Goal: Communication & Community: Share content

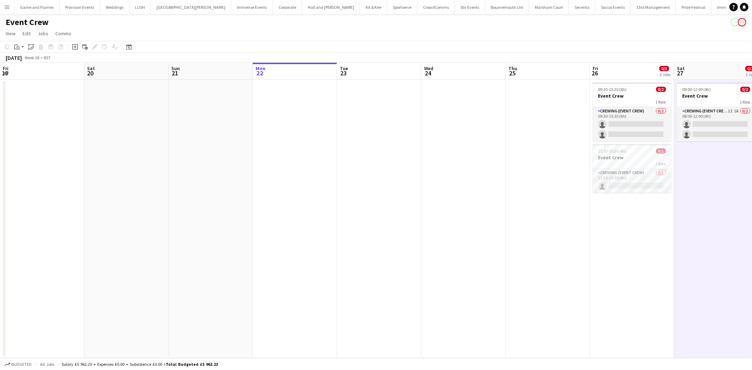
scroll to position [0, 168]
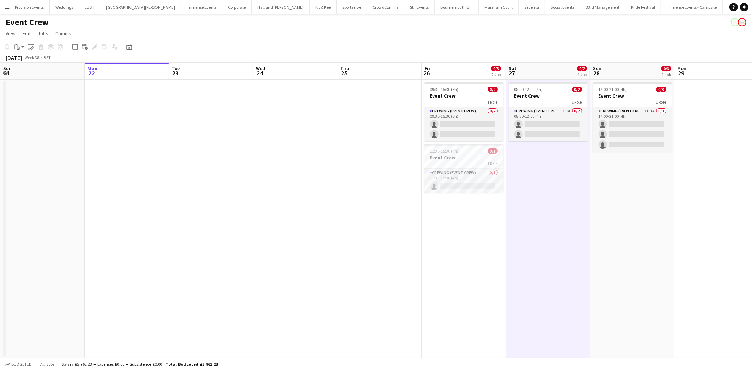
click at [5, 5] on app-icon "Menu" at bounding box center [7, 7] width 6 height 6
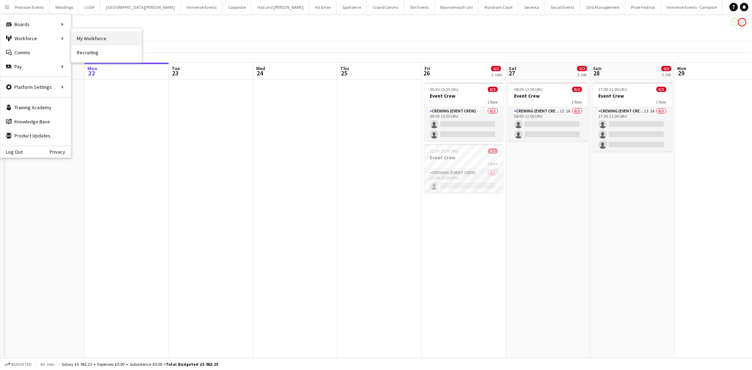
click at [99, 42] on link "My Workforce" at bounding box center [106, 38] width 70 height 14
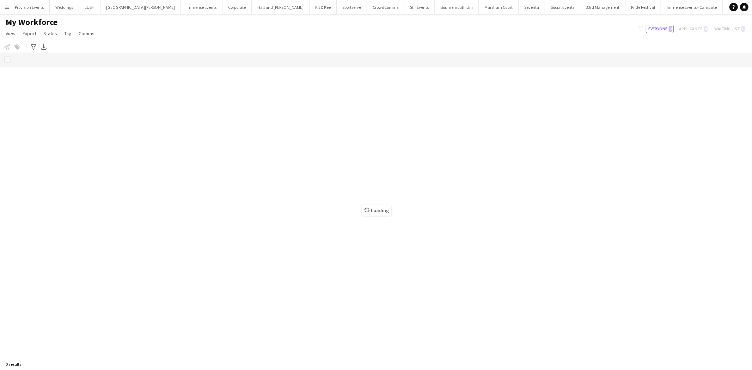
scroll to position [0, 50]
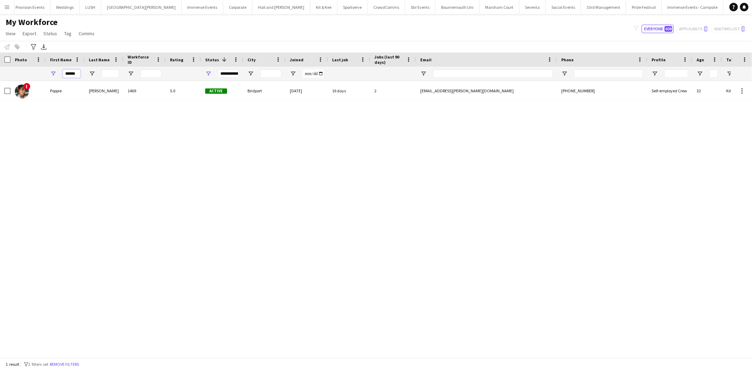
click at [72, 76] on input "******" at bounding box center [72, 73] width 18 height 8
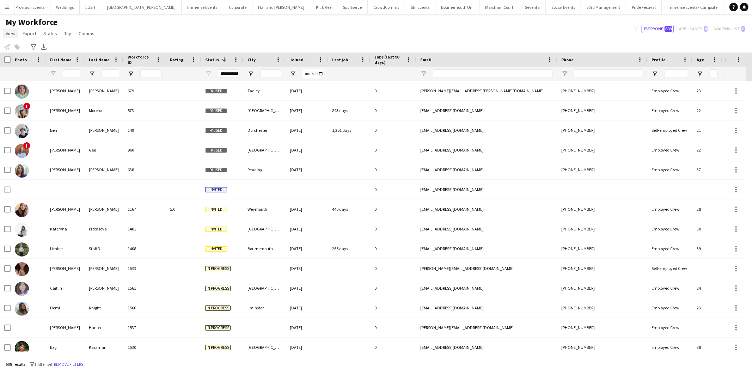
click at [11, 33] on span "View" at bounding box center [11, 33] width 10 height 6
click at [69, 34] on span "Tag" at bounding box center [67, 33] width 7 height 6
click at [204, 37] on div "My Workforce View Views Default view Language New view Update view Delete view …" at bounding box center [376, 29] width 752 height 24
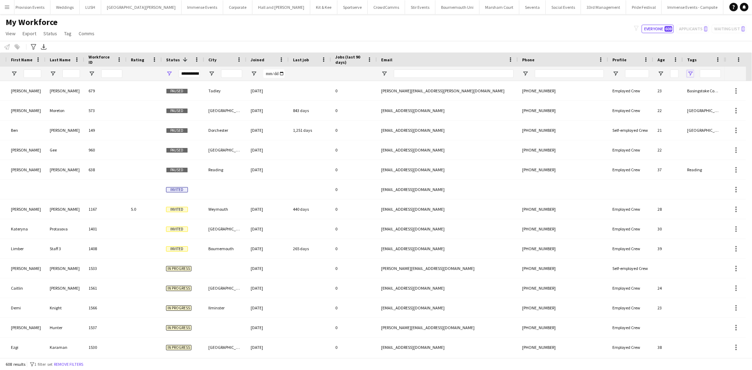
click at [688, 72] on span "Open Filter Menu" at bounding box center [690, 73] width 6 height 6
type input "***"
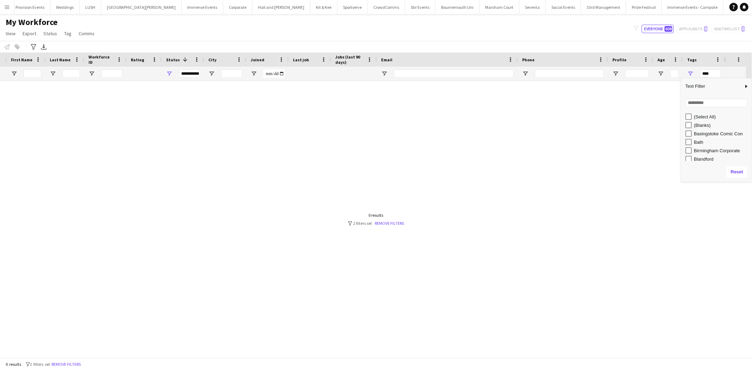
click at [699, 110] on div "Loading... No matches. (Select All) (Blanks) Basingstoke Comic Con Bath Birming…" at bounding box center [716, 128] width 70 height 68
click at [704, 105] on input "Search filter values" at bounding box center [716, 103] width 62 height 8
type input "*"
type input "**"
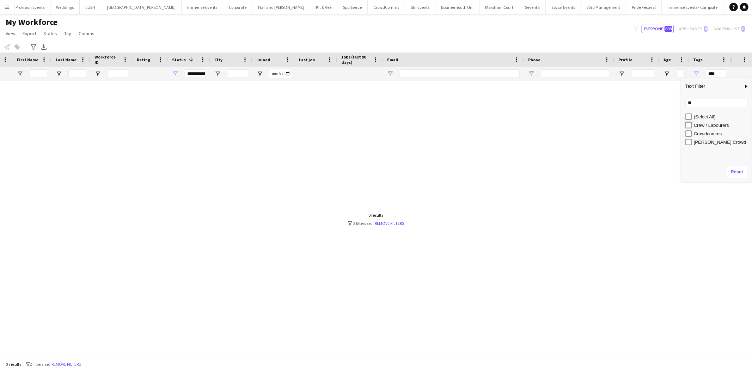
type input "**********"
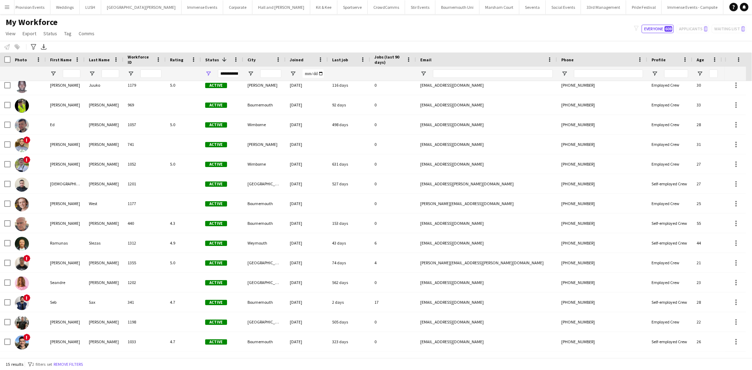
scroll to position [0, 0]
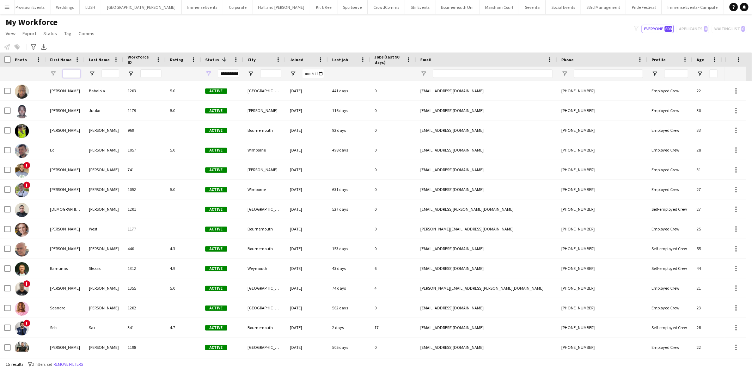
click at [72, 71] on input "First Name Filter Input" at bounding box center [72, 73] width 18 height 8
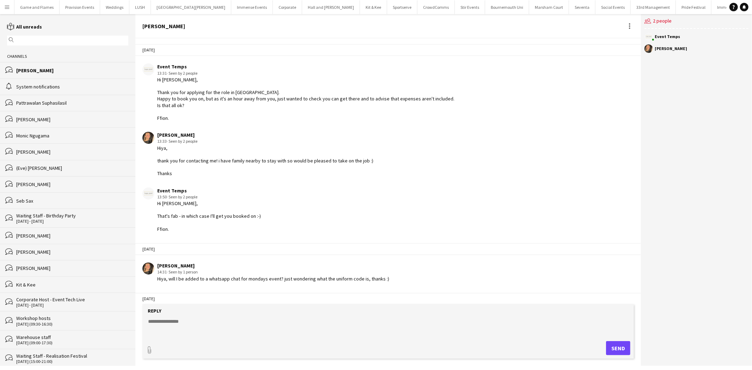
click at [6, 7] on app-icon "Menu" at bounding box center [7, 7] width 6 height 6
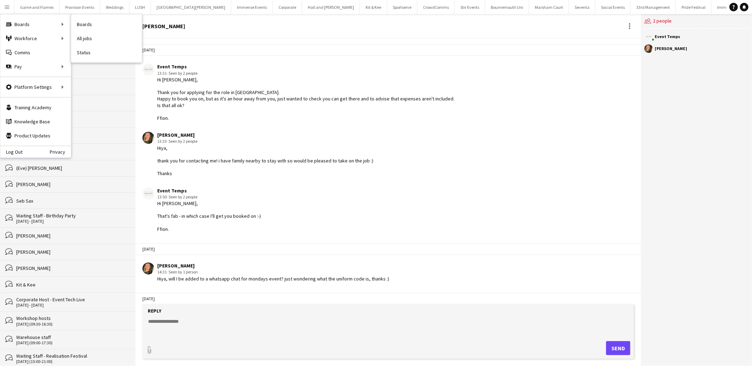
click at [131, 40] on link "All jobs" at bounding box center [106, 38] width 70 height 14
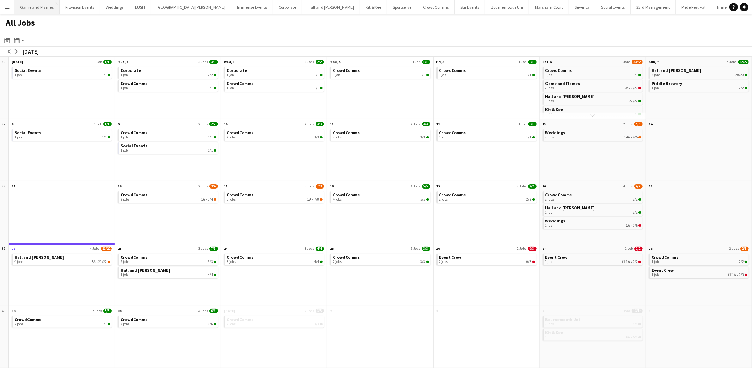
click at [43, 7] on button "Game and Flames Close" at bounding box center [36, 7] width 45 height 14
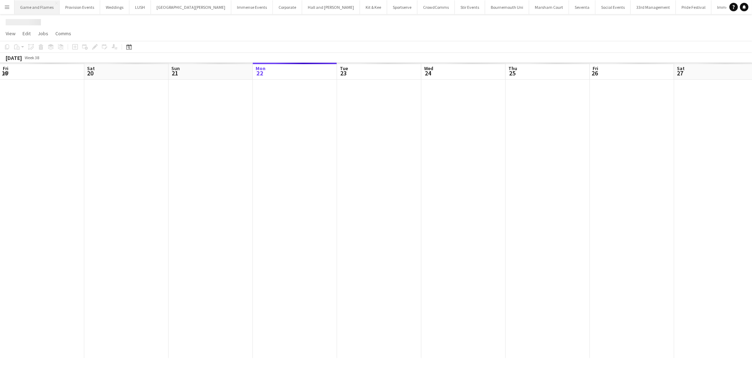
scroll to position [0, 168]
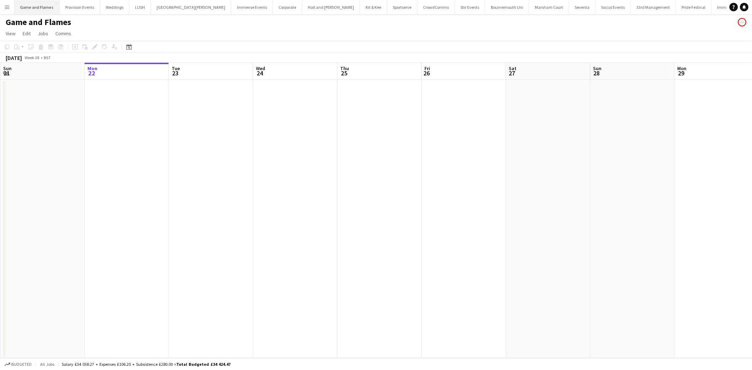
click at [53, 4] on button "Game and Flames Close" at bounding box center [36, 7] width 45 height 14
click at [54, 1] on button "Game and Flames Close" at bounding box center [36, 7] width 45 height 14
click at [55, 1] on button "Game and Flames Close" at bounding box center [36, 7] width 45 height 14
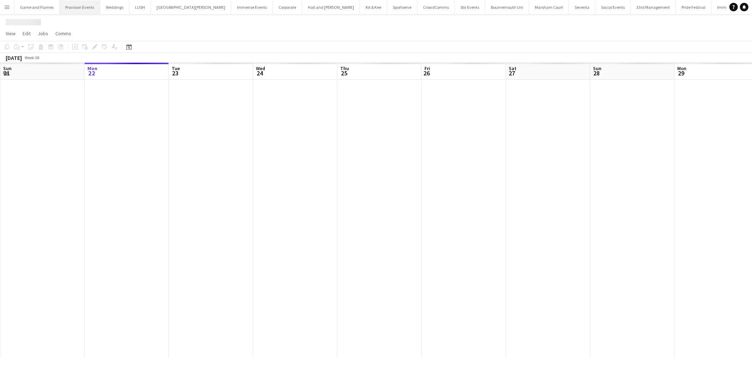
click at [68, 8] on button "Provision Events Close" at bounding box center [80, 7] width 41 height 14
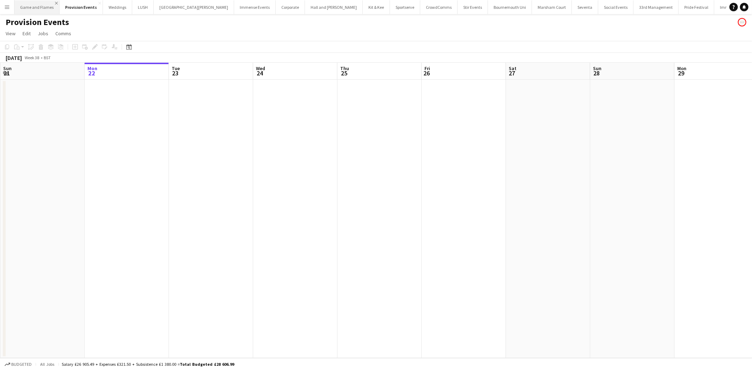
click at [55, 2] on app-icon "Close" at bounding box center [56, 3] width 3 height 3
click at [131, 47] on div "Date picker" at bounding box center [129, 47] width 8 height 8
click at [173, 75] on span "Previous month" at bounding box center [172, 71] width 14 height 14
click at [167, 94] on span "1" at bounding box center [167, 99] width 8 height 10
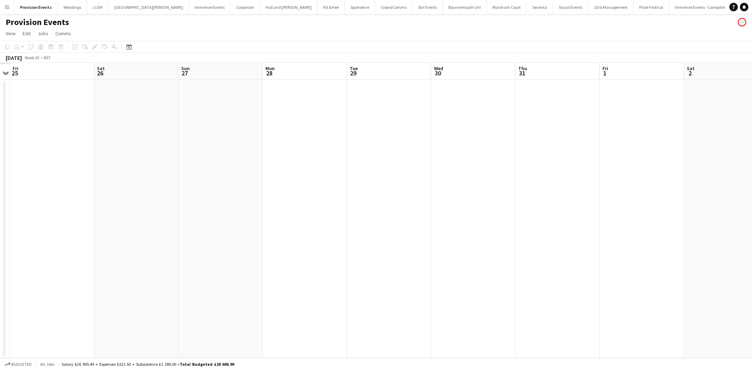
drag, startPoint x: 128, startPoint y: 124, endPoint x: 539, endPoint y: 135, distance: 411.5
click at [539, 135] on app-calendar-viewport "Wed 23 Thu 24 Fri 25 Sat 26 Sun 27 Mon 28 Tue 29 Wed 30 Thu 31 Fri 1 Sat 2 Sun …" at bounding box center [376, 210] width 752 height 295
drag, startPoint x: 144, startPoint y: 138, endPoint x: 626, endPoint y: 180, distance: 484.0
click at [626, 180] on app-calendar-viewport "Sat 19 Sun 20 Mon 21 Tue 22 Wed 23 Thu 24 Fri 25 Sat 26 Sun 27 Mon 28 Tue 29 We…" at bounding box center [376, 210] width 752 height 295
drag, startPoint x: 125, startPoint y: 132, endPoint x: 619, endPoint y: 177, distance: 495.1
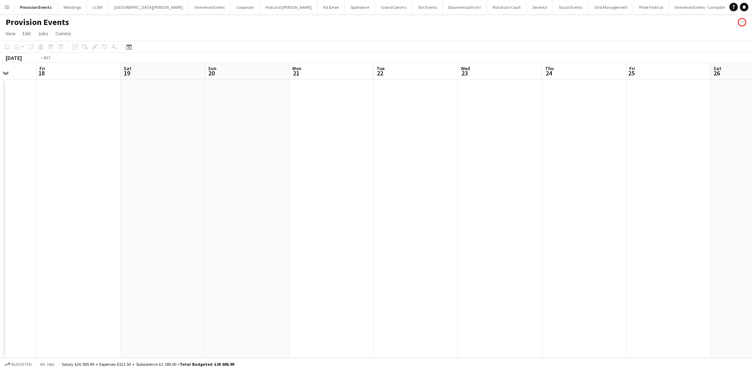
click at [619, 177] on app-calendar-viewport "Tue 15 Wed 16 Thu 17 Fri 18 Sat 19 Sun 20 Mon 21 Tue 22 Wed 23 Thu 24 Fri 25 Sa…" at bounding box center [376, 210] width 752 height 295
drag, startPoint x: 122, startPoint y: 139, endPoint x: 545, endPoint y: 168, distance: 423.9
click at [641, 158] on app-calendar-viewport "Sat 5 Sun 6 Mon 7 Tue 8 Wed 9 Thu 10 Fri 11 Sat 12 Sun 13 Mon 14 Tue 15 Wed 16 …" at bounding box center [376, 210] width 752 height 295
drag, startPoint x: 165, startPoint y: 117, endPoint x: 649, endPoint y: 177, distance: 487.7
click at [661, 177] on app-calendar-viewport "Wed 2 Thu 3 Fri 4 Sat 5 Sun 6 Mon 7 Tue 8 Wed 9 Thu 10 Fri 11 Sat 12 Sun 13 Mon…" at bounding box center [376, 210] width 752 height 295
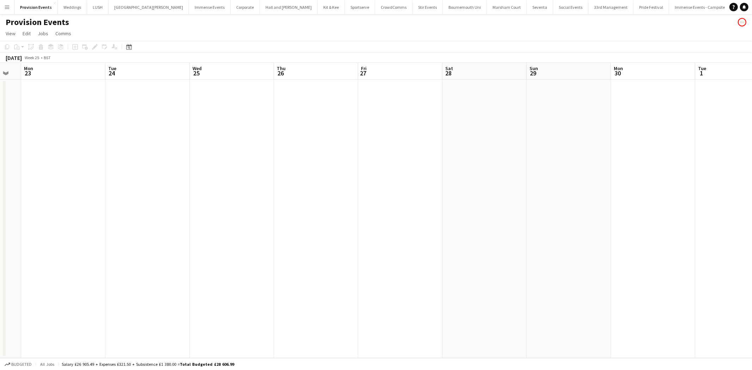
drag, startPoint x: 106, startPoint y: 161, endPoint x: 616, endPoint y: 190, distance: 510.5
click at [616, 190] on app-calendar-viewport "Sat 21 Sun 22 Mon 23 Tue 24 Wed 25 Thu 26 Fri 27 Sat 28 Sun 29 Mon 30 Tue 1 Wed…" at bounding box center [376, 210] width 752 height 295
drag, startPoint x: 91, startPoint y: 155, endPoint x: 640, endPoint y: 180, distance: 550.1
click at [653, 180] on app-calendar-viewport "Tue 17 Wed 18 Thu 19 Fri 20 Sat 21 Sun 22 Mon 23 Tue 24 Wed 25 Thu 26 Fri 27 Sa…" at bounding box center [376, 210] width 752 height 295
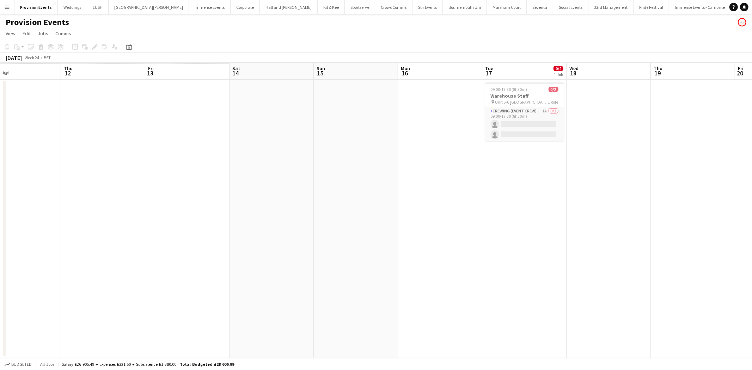
scroll to position [0, 221]
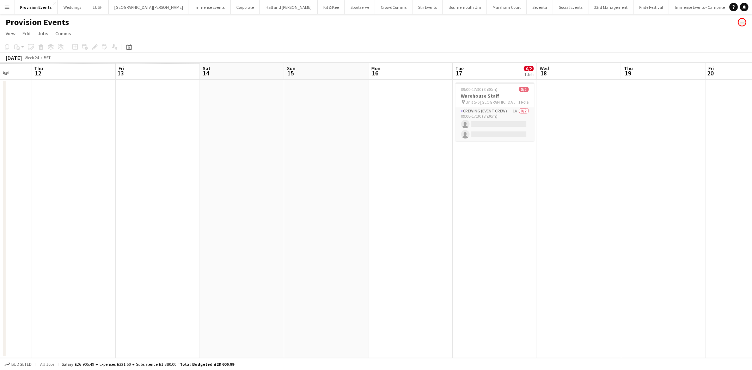
drag, startPoint x: 138, startPoint y: 135, endPoint x: 513, endPoint y: 118, distance: 375.4
click at [513, 118] on app-calendar-viewport "Mon 9 Tue 10 Wed 11 Thu 12 Fri 13 Sat 14 Sun 15 Mon 16 Tue 17 0/2 1 Job Wed 18 …" at bounding box center [376, 210] width 752 height 295
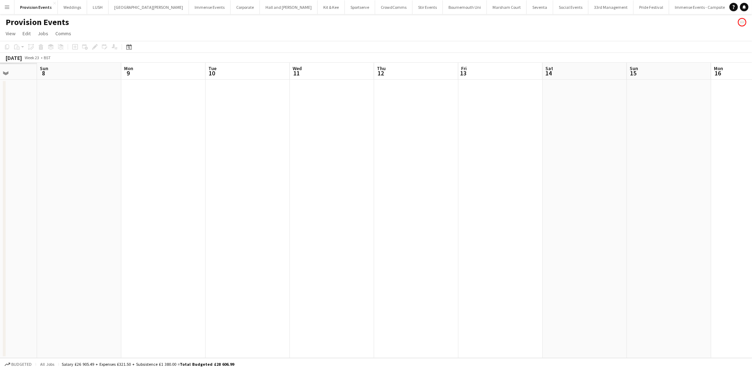
drag, startPoint x: 195, startPoint y: 140, endPoint x: 647, endPoint y: 135, distance: 452.6
click at [647, 135] on app-calendar-viewport "Thu 5 Fri 6 Sat 7 Sun 8 Mon 9 Tue 10 Wed 11 Thu 12 Fri 13 Sat 14 Sun 15 Mon 16 …" at bounding box center [376, 210] width 752 height 295
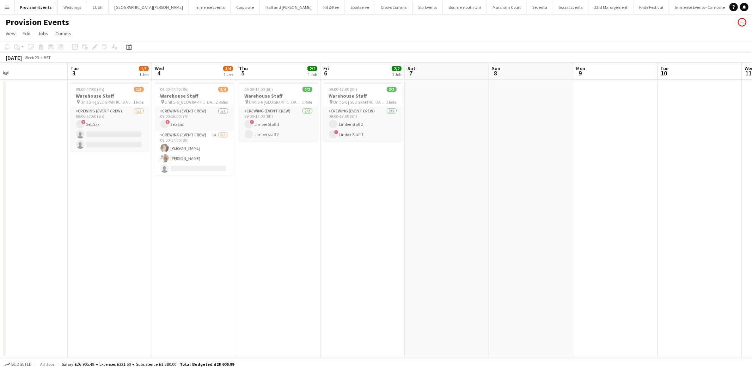
scroll to position [0, 168]
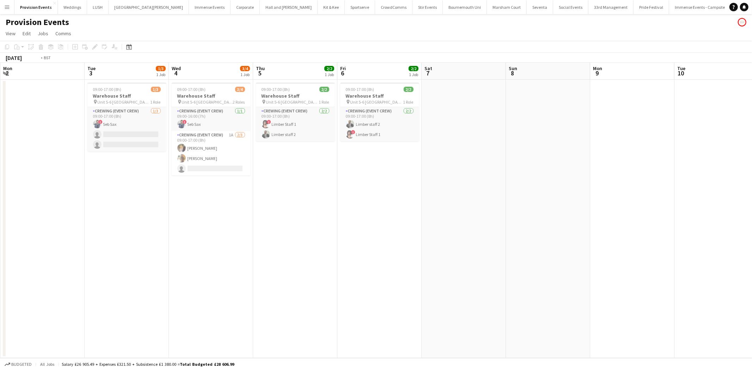
drag, startPoint x: 153, startPoint y: 145, endPoint x: 512, endPoint y: 130, distance: 359.1
click at [512, 130] on app-calendar-viewport "Sat 31 Sun 1 Mon 2 Tue 3 1/3 1 Job Wed 4 3/4 1 Job Thu 5 2/2 1 Job Fri 6 2/2 1 …" at bounding box center [376, 210] width 752 height 295
click at [216, 159] on app-card-role "Crewing (Event Crew) 1A 2/3 09:00-17:00 (8h) Ben Yorke Jordan Martin single-neu…" at bounding box center [211, 153] width 79 height 44
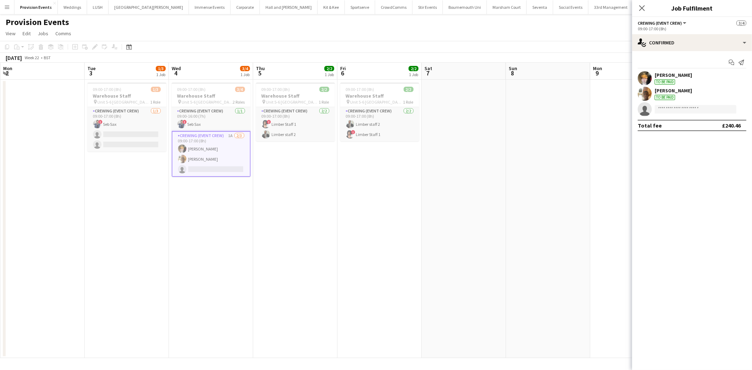
click at [672, 73] on div "Ben Yorke" at bounding box center [673, 75] width 37 height 6
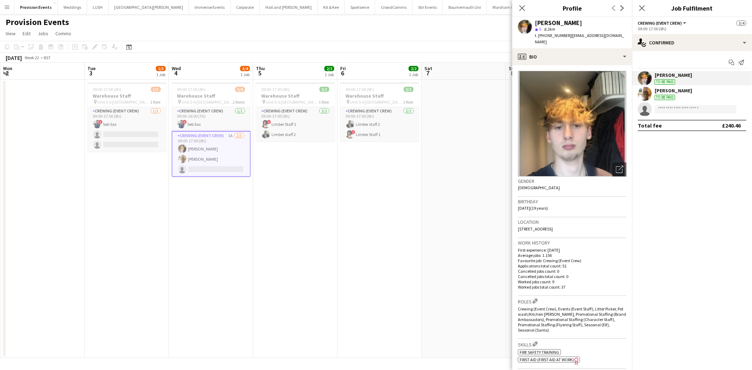
scroll to position [226, 0]
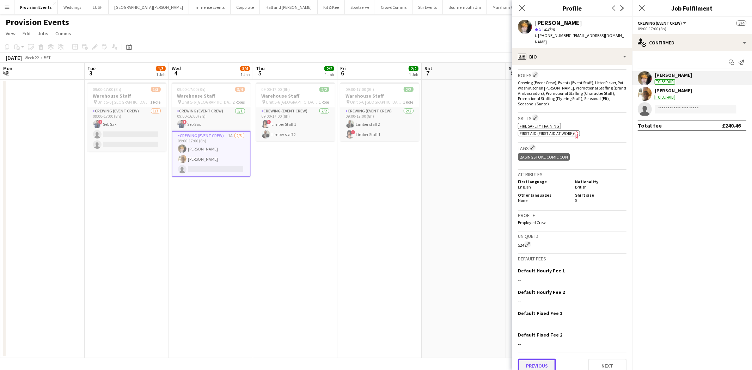
click at [541, 359] on button "Previous" at bounding box center [537, 366] width 38 height 14
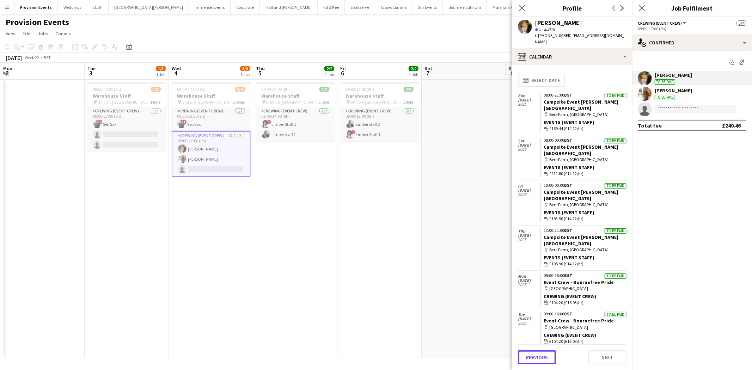
click at [541, 355] on button "Previous" at bounding box center [537, 357] width 38 height 14
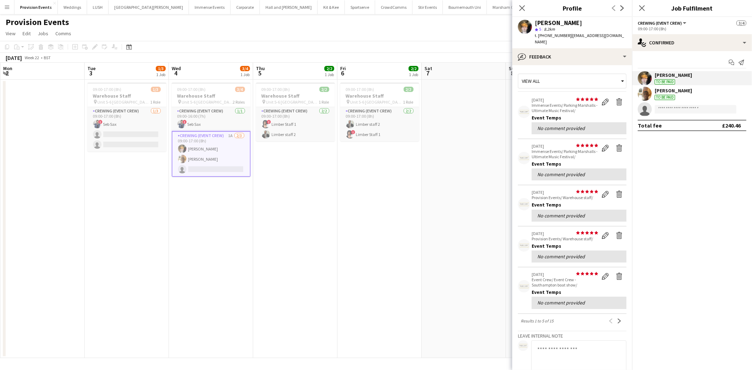
click at [541, 355] on textarea at bounding box center [578, 356] width 95 height 33
drag, startPoint x: 9, startPoint y: 186, endPoint x: 410, endPoint y: 176, distance: 400.5
click at [410, 176] on app-calendar-viewport "Sat 31 Sun 1 Mon 2 Tue 3 1/3 1 Job Wed 4 3/4 1 Job Thu 5 2/2 1 Job Fri 6 2/2 1 …" at bounding box center [376, 210] width 752 height 295
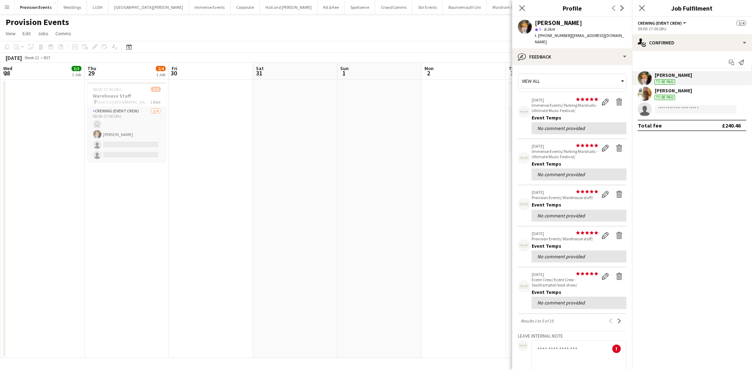
scroll to position [0, 189]
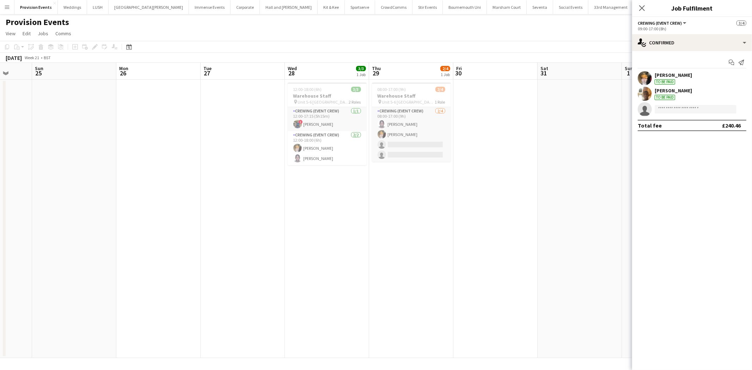
drag, startPoint x: 89, startPoint y: 145, endPoint x: 316, endPoint y: 145, distance: 227.0
click at [316, 145] on app-calendar-viewport "Fri 23 Sat 24 Sun 25 Mon 26 Tue 27 Wed 28 3/3 1 Job Thu 29 2/4 1 Job Fri 30 Sat…" at bounding box center [376, 210] width 752 height 295
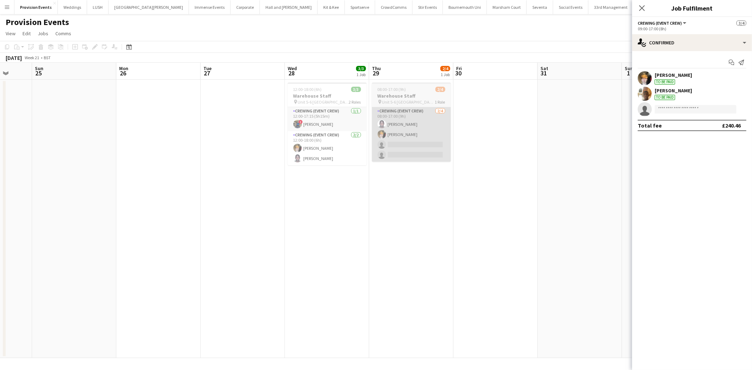
scroll to position [0, 215]
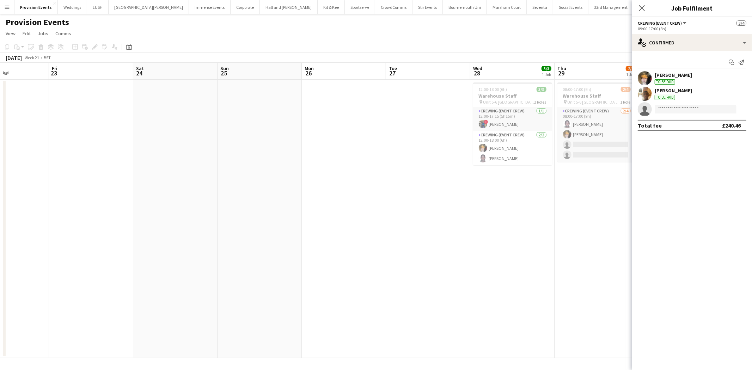
drag, startPoint x: 105, startPoint y: 156, endPoint x: 537, endPoint y: 217, distance: 436.5
click at [537, 217] on app-calendar-viewport "Tue 20 Wed 21 Thu 22 Fri 23 Sat 24 Sun 25 Mon 26 Tue 27 Wed 28 3/3 1 Job Thu 29…" at bounding box center [376, 210] width 752 height 295
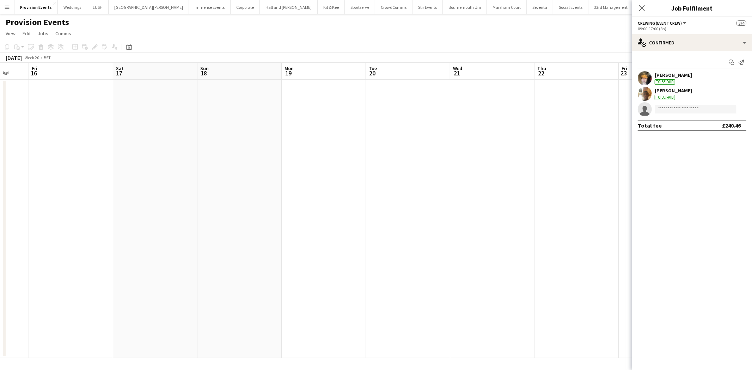
drag, startPoint x: 129, startPoint y: 186, endPoint x: 533, endPoint y: 201, distance: 404.2
click at [533, 201] on app-calendar-viewport "Tue 13 Wed 14 Thu 15 Fri 16 Sat 17 Sun 18 Mon 19 Tue 20 Wed 21 Thu 22 Fri 23 Sa…" at bounding box center [376, 210] width 752 height 295
drag, startPoint x: 127, startPoint y: 186, endPoint x: 566, endPoint y: 214, distance: 440.0
click at [566, 214] on app-calendar-viewport "Tue 13 Wed 14 Thu 15 Fri 16 Sat 17 Sun 18 Mon 19 Tue 20 Wed 21 Thu 22 Fri 23 Sa…" at bounding box center [376, 210] width 752 height 295
click at [581, 215] on app-calendar-viewport "Thu 8 Fri 9 Sat 10 Sun 11 Mon 12 Tue 13 Wed 14 Thu 15 Fri 16 Sat 17 Sun 18 Mon …" at bounding box center [376, 210] width 752 height 295
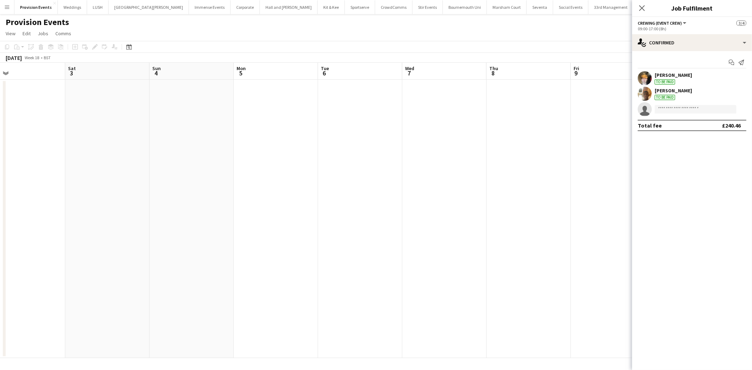
drag, startPoint x: 131, startPoint y: 180, endPoint x: 618, endPoint y: 203, distance: 486.9
click at [618, 203] on app-calendar-viewport "Wed 30 Thu 1 Fri 2 Sat 3 Sun 4 Mon 5 Tue 6 Wed 7 Thu 8 Fri 9 Sat 10 Sun 11 Mon …" at bounding box center [376, 210] width 752 height 295
drag, startPoint x: 86, startPoint y: 170, endPoint x: 601, endPoint y: 204, distance: 516.1
click at [601, 204] on app-calendar-viewport "Thu 24 Fri 25 Sat 26 Sun 27 Mon 28 Tue 29 Wed 30 Thu 1 Fri 2 Sat 3 Sun 4 Mon 5 …" at bounding box center [376, 210] width 752 height 295
drag, startPoint x: 98, startPoint y: 160, endPoint x: 664, endPoint y: 204, distance: 567.8
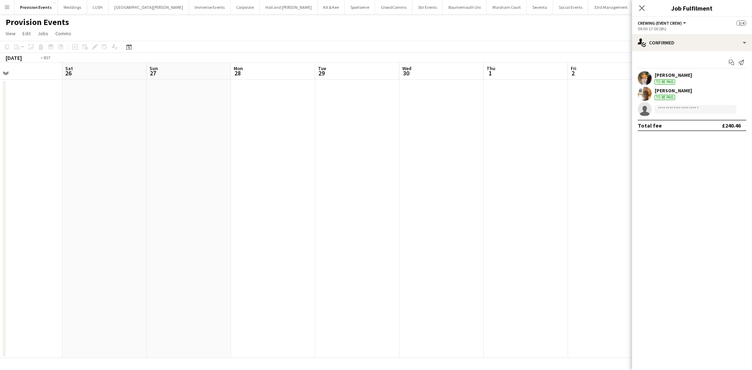
click at [664, 204] on body "Menu Boards Boards Boards All jobs Status Workforce Workforce My Workforce Recr…" at bounding box center [376, 185] width 752 height 370
drag, startPoint x: 134, startPoint y: 149, endPoint x: 680, endPoint y: 196, distance: 548.0
click at [680, 196] on body "Menu Boards Boards Boards All jobs Status Workforce Workforce My Workforce Recr…" at bounding box center [376, 185] width 752 height 370
drag, startPoint x: 123, startPoint y: 147, endPoint x: 680, endPoint y: 193, distance: 558.1
click at [680, 193] on body "Menu Boards Boards Boards All jobs Status Workforce Workforce My Workforce Recr…" at bounding box center [376, 185] width 752 height 370
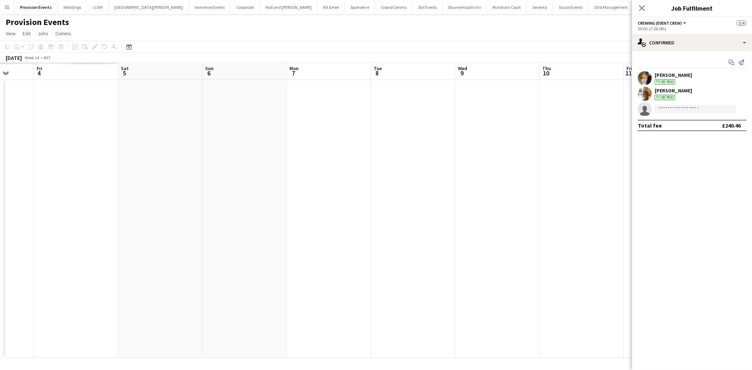
scroll to position [0, 191]
drag, startPoint x: 85, startPoint y: 180, endPoint x: 461, endPoint y: 211, distance: 377.0
click at [667, 201] on body "Menu Boards Boards Boards All jobs Status Workforce Workforce My Workforce Recr…" at bounding box center [376, 185] width 752 height 370
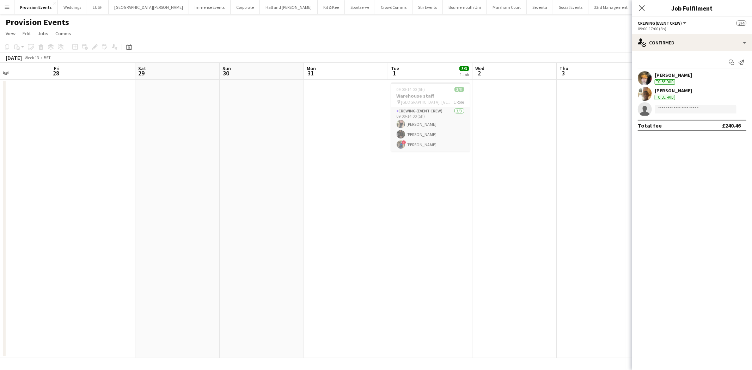
scroll to position [0, 180]
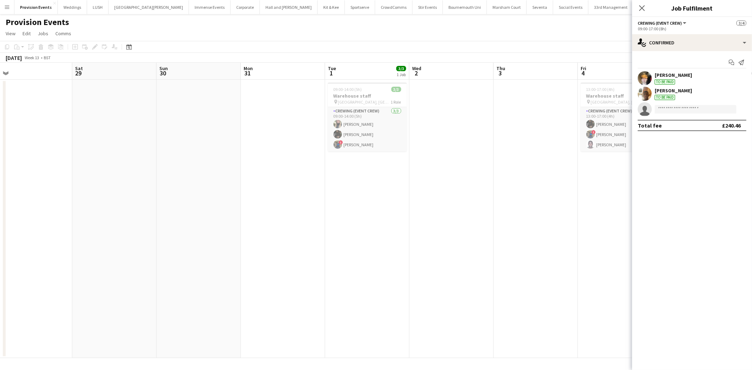
drag, startPoint x: 69, startPoint y: 167, endPoint x: 417, endPoint y: 199, distance: 348.7
click at [501, 195] on app-calendar-viewport "Wed 26 Thu 27 Fri 28 Sat 29 Sun 30 Mon 31 Tue 1 3/3 1 Job Wed 2 Thu 3 Fri 4 3/3…" at bounding box center [376, 210] width 752 height 295
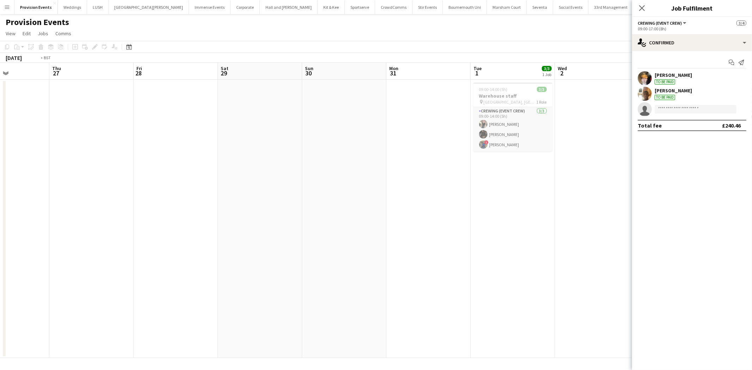
drag, startPoint x: 125, startPoint y: 139, endPoint x: 453, endPoint y: 136, distance: 327.4
click at [525, 127] on app-calendar-viewport "Mon 24 Tue 25 Wed 26 Thu 27 Fri 28 Sat 29 Sun 30 Mon 31 Tue 1 3/3 1 Job Wed 2 T…" at bounding box center [376, 210] width 752 height 295
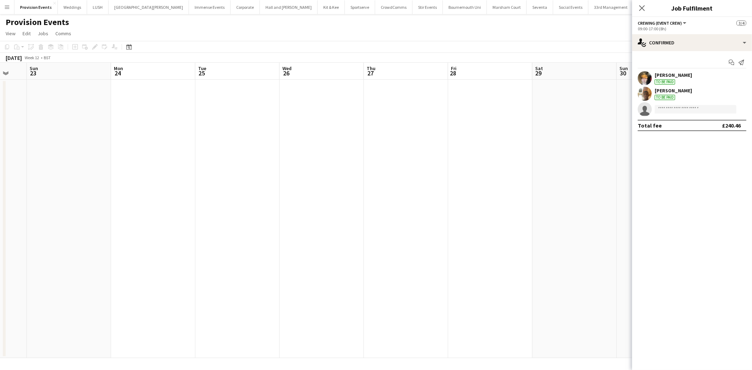
drag, startPoint x: 144, startPoint y: 148, endPoint x: 572, endPoint y: 159, distance: 428.0
click at [572, 159] on app-calendar-viewport "Fri 21 Sat 22 Sun 23 Mon 24 Tue 25 Wed 26 Thu 27 Fri 28 Sat 29 Sun 30 Mon 31 Tu…" at bounding box center [376, 210] width 752 height 295
drag, startPoint x: 123, startPoint y: 172, endPoint x: 517, endPoint y: 205, distance: 395.4
click at [534, 201] on app-calendar-viewport "Thu 13 Fri 14 Sat 15 Sun 16 Mon 17 Tue 18 Wed 19 Thu 20 Fri 21 Sat 22 Sun 23 Mo…" at bounding box center [376, 210] width 752 height 295
drag, startPoint x: 164, startPoint y: 201, endPoint x: 475, endPoint y: 210, distance: 310.6
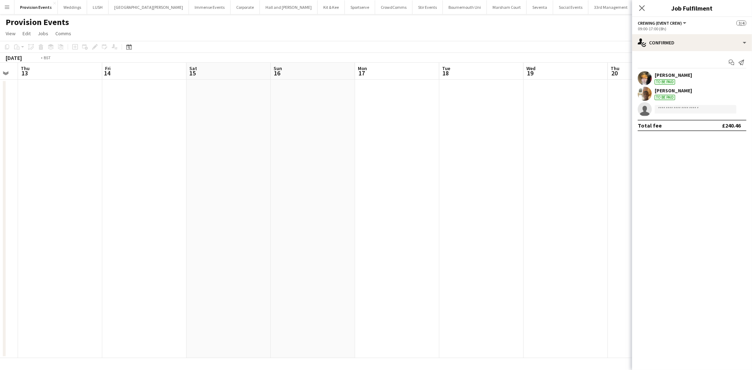
click at [475, 210] on app-calendar-viewport "Tue 11 Wed 12 Thu 13 Fri 14 Sat 15 Sun 16 Mon 17 Tue 18 Wed 19 Thu 20 Fri 21 Sa…" at bounding box center [376, 210] width 752 height 295
drag, startPoint x: 88, startPoint y: 196, endPoint x: 522, endPoint y: 235, distance: 435.4
click at [522, 235] on app-calendar-viewport "Sun 2 Mon 3 Tue 4 Wed 5 Thu 6 Fri 7 Sat 8 Sun 9 Mon 10 Tue 11 Wed 12 Thu 13 Fri…" at bounding box center [376, 210] width 752 height 295
drag, startPoint x: 366, startPoint y: 214, endPoint x: 536, endPoint y: 234, distance: 171.4
click at [536, 234] on app-calendar-viewport "Tue 25 Wed 26 Thu 27 Fri 28 Sat 1 Sun 2 Mon 3 Tue 4 Wed 5 Thu 6 Fri 7 Sat 8 Sun…" at bounding box center [376, 210] width 752 height 295
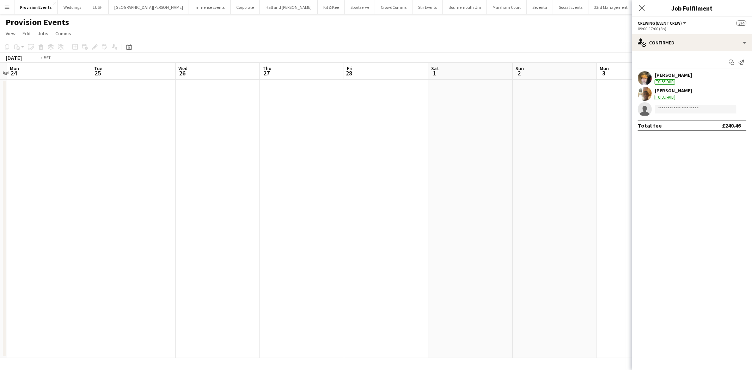
drag, startPoint x: 114, startPoint y: 192, endPoint x: 556, endPoint y: 219, distance: 443.1
click at [556, 219] on app-calendar-viewport "Sat 22 Sun 23 Mon 24 Tue 25 Wed 26 Thu 27 Fri 28 Sat 1 Sun 2 Mon 3 Tue 4 Wed 5 …" at bounding box center [376, 210] width 752 height 295
drag, startPoint x: 127, startPoint y: 182, endPoint x: 611, endPoint y: 216, distance: 485.5
click at [611, 216] on app-calendar-viewport "Thu 20 Fri 21 Sat 22 Sun 23 Mon 24 Tue 25 Wed 26 Thu 27 Fri 28 Sat 1 Sun 2 Mon …" at bounding box center [376, 210] width 752 height 295
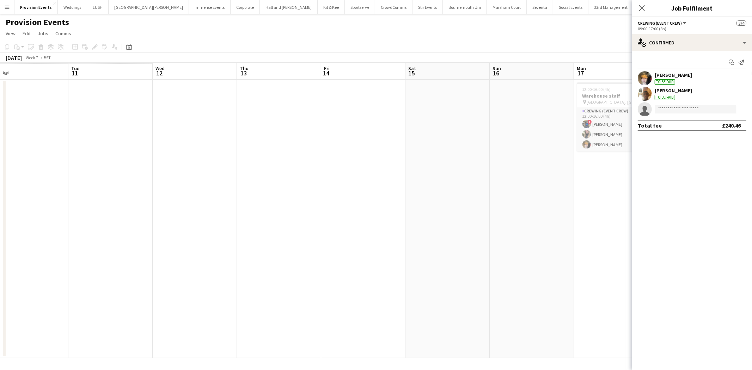
drag, startPoint x: 107, startPoint y: 184, endPoint x: 597, endPoint y: 231, distance: 492.6
click at [597, 231] on app-calendar-viewport "Sat 8 Sun 9 Mon 10 Tue 11 Wed 12 Thu 13 Fri 14 Sat 15 Sun 16 Mon 17 3/3 1 Job T…" at bounding box center [376, 210] width 752 height 295
drag, startPoint x: 147, startPoint y: 202, endPoint x: 602, endPoint y: 189, distance: 454.9
click at [602, 189] on app-calendar-viewport "Sun 2 Mon 3 Tue 4 Wed 5 Thu 6 Fri 7 Sat 8 Sun 9 Mon 10 Tue 11 Wed 12 Thu 13 Fri…" at bounding box center [376, 210] width 752 height 295
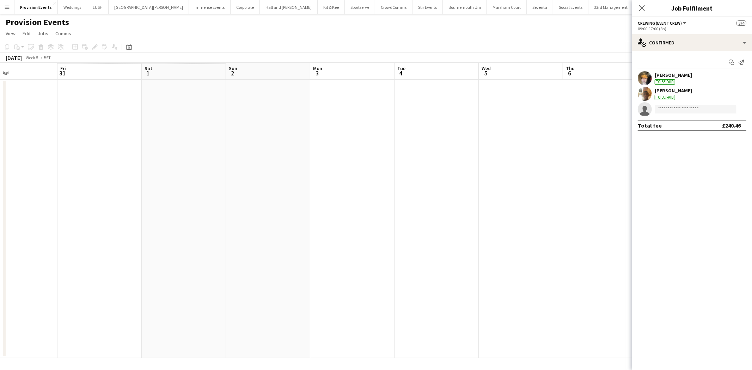
drag, startPoint x: 145, startPoint y: 195, endPoint x: 579, endPoint y: 211, distance: 434.2
click at [665, 203] on body "Menu Boards Boards Boards All jobs Status Workforce Workforce My Workforce Recr…" at bounding box center [376, 185] width 752 height 370
drag, startPoint x: 150, startPoint y: 183, endPoint x: 696, endPoint y: 194, distance: 546.8
click at [696, 194] on body "Menu Boards Boards Boards All jobs Status Workforce Workforce My Workforce Recr…" at bounding box center [376, 185] width 752 height 370
drag, startPoint x: 209, startPoint y: 186, endPoint x: 514, endPoint y: 203, distance: 305.4
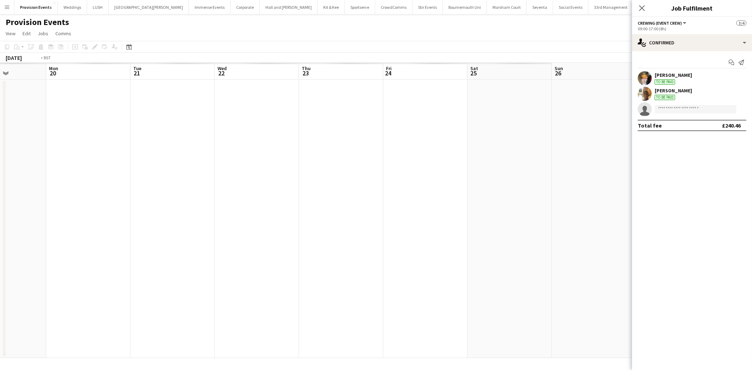
click at [632, 195] on body "Menu Boards Boards Boards All jobs Status Workforce Workforce My Workforce Recr…" at bounding box center [376, 185] width 752 height 370
drag, startPoint x: 93, startPoint y: 174, endPoint x: 655, endPoint y: 209, distance: 562.2
click at [655, 209] on body "Menu Boards Boards Boards All jobs Status Workforce Workforce My Workforce Recr…" at bounding box center [376, 185] width 752 height 370
drag, startPoint x: 107, startPoint y: 186, endPoint x: 673, endPoint y: 207, distance: 566.4
click at [673, 207] on body "Menu Boards Boards Boards All jobs Status Workforce Workforce My Workforce Recr…" at bounding box center [376, 185] width 752 height 370
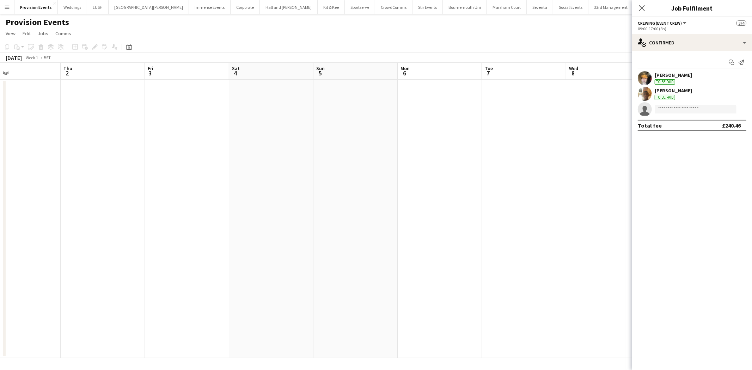
drag, startPoint x: 137, startPoint y: 160, endPoint x: 520, endPoint y: 195, distance: 384.0
click at [631, 180] on app-calendar-viewport "Mon 30 Tue 31 Wed 1 Thu 2 Fri 3 Sat 4 Sun 5 Mon 6 Tue 7 Wed 8 Thu 9 Fri 10 Sat …" at bounding box center [376, 210] width 752 height 295
drag, startPoint x: 339, startPoint y: 141, endPoint x: 606, endPoint y: 145, distance: 266.5
click at [606, 145] on app-calendar-viewport "Wed 25 Thu 26 Fri 27 Sat 28 Sun 29 Mon 30 Tue 31 Wed 1 Thu 2 Fri 3 Sat 4 Sun 5 …" at bounding box center [376, 210] width 752 height 295
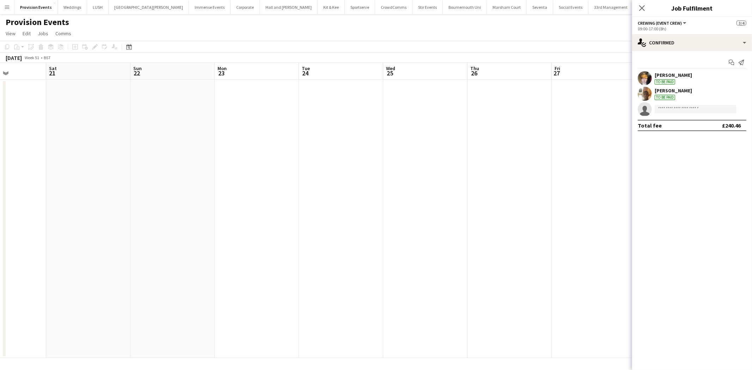
drag, startPoint x: 203, startPoint y: 132, endPoint x: 687, endPoint y: 148, distance: 484.9
click at [687, 148] on body "Menu Boards Boards Boards All jobs Status Workforce Workforce My Workforce Recr…" at bounding box center [376, 185] width 752 height 370
click at [70, 11] on button "Weddings Close" at bounding box center [72, 7] width 29 height 14
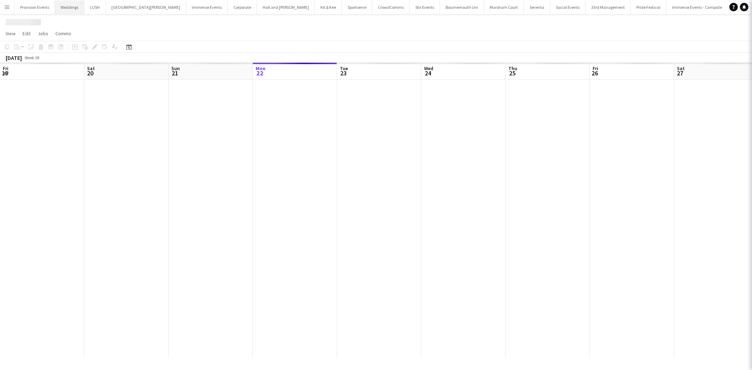
scroll to position [0, 168]
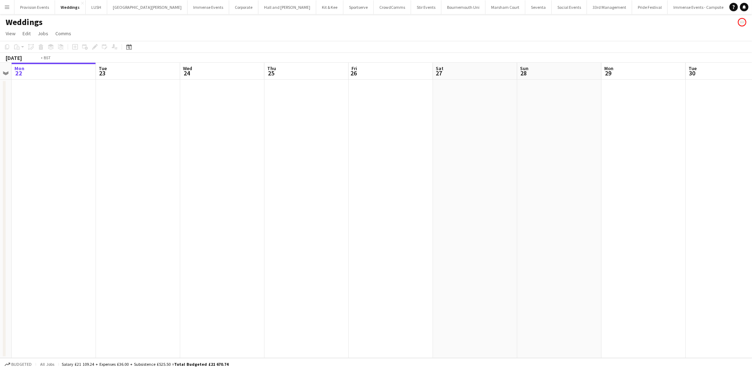
drag, startPoint x: 350, startPoint y: 219, endPoint x: 0, endPoint y: 153, distance: 355.7
click at [0, 153] on app-calendar-viewport "Fri 19 Sat 20 0/5 1 Job Sun 21 Mon 22 Tue 23 Wed 24 Thu 25 Fri 26 Sat 27 Sun 28…" at bounding box center [376, 210] width 752 height 295
drag, startPoint x: 528, startPoint y: 211, endPoint x: 283, endPoint y: 180, distance: 246.2
click at [96, 190] on app-calendar-viewport "Tue 30 Wed 1 Thu 2 Fri 3 Sat 4 Sun 5 Mon 6 Tue 7 Wed 8 Thu 9 Fri 10 Sat 11 Sun …" at bounding box center [376, 210] width 752 height 295
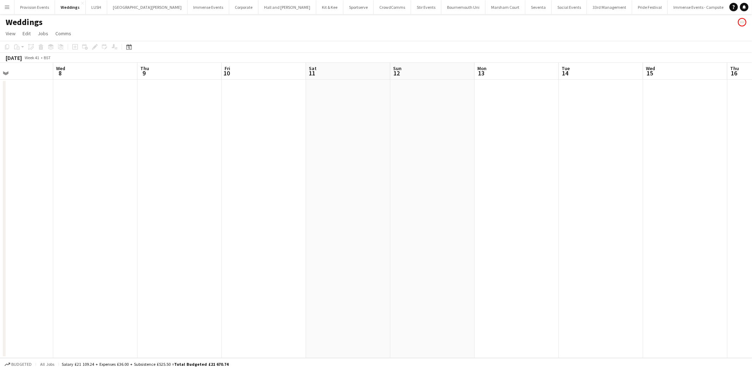
drag
click at [76, 195] on app-calendar-viewport "Sun 5 Mon 6 Tue 7 Wed 8 Thu 9 Fri 10 Sat 11 Sun 12 Mon 13 Tue 14 Wed 15 Thu 16 …" at bounding box center [376, 210] width 752 height 295
click at [83, 1] on button "Weddings Close" at bounding box center [70, 7] width 31 height 14
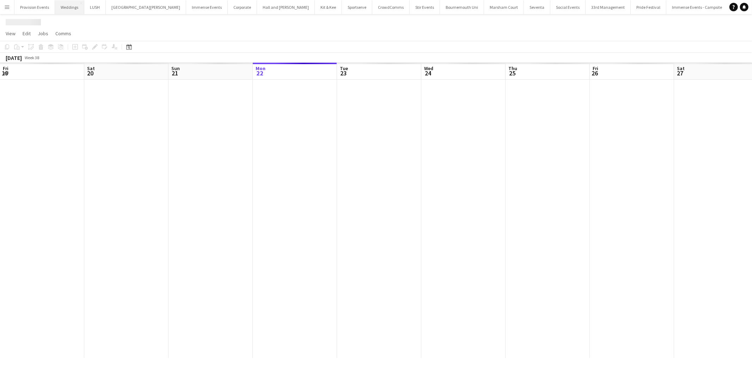
scroll to position [0, 168]
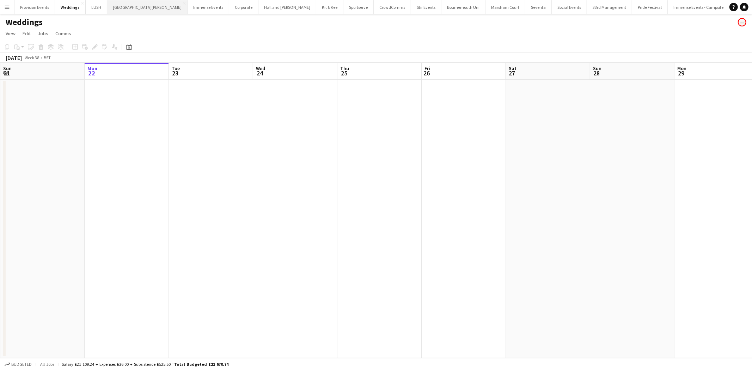
click at [122, 3] on button "St Giles House Close" at bounding box center [147, 7] width 80 height 14
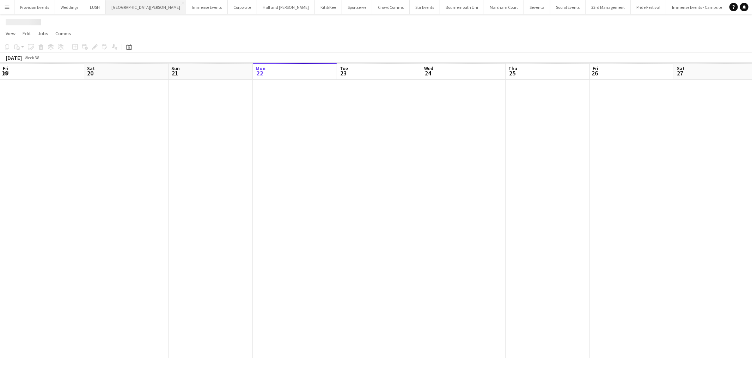
scroll to position [0, 168]
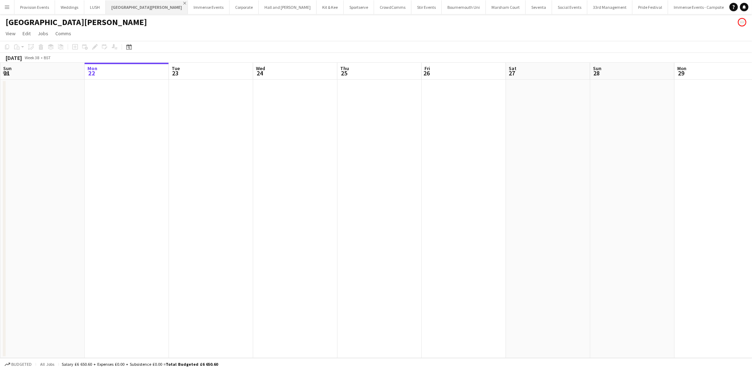
click at [183, 3] on app-icon "Close" at bounding box center [184, 3] width 3 height 3
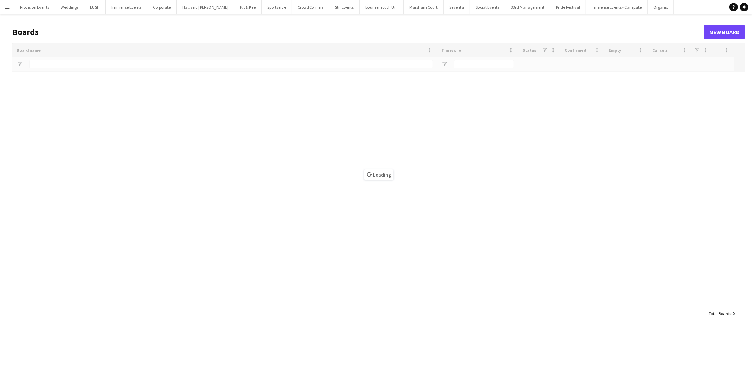
type input "***"
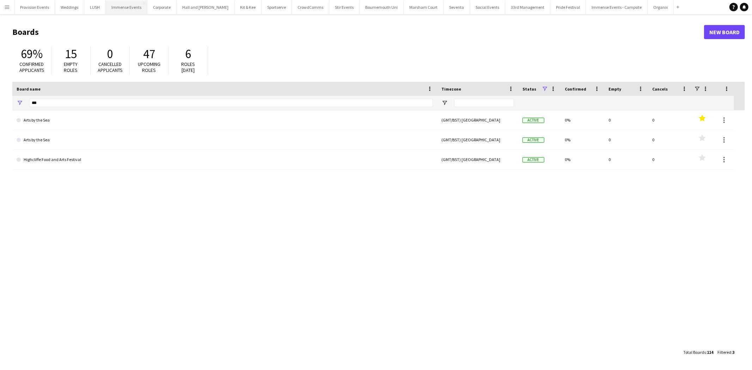
click at [128, 5] on button "Immense Events Close" at bounding box center [127, 7] width 42 height 14
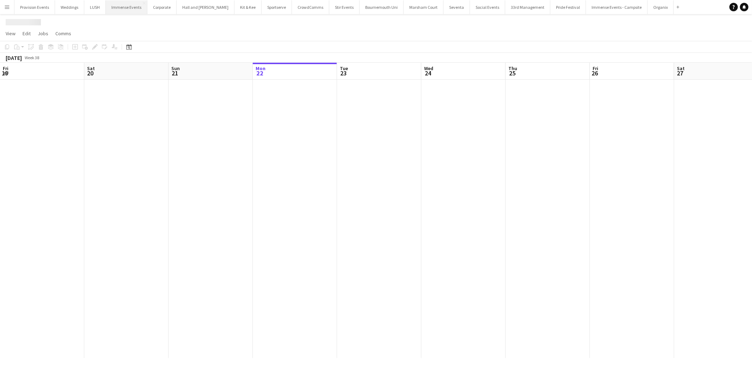
scroll to position [0, 168]
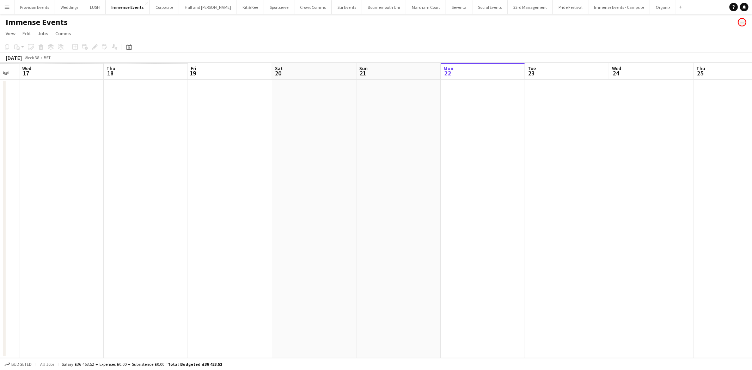
drag, startPoint x: 166, startPoint y: 138, endPoint x: 569, endPoint y: 146, distance: 402.2
click at [569, 146] on app-calendar-viewport "Mon 15 Tue 16 Wed 17 Thu 18 Fri 19 Sat 20 Sun 21 Mon 22 Tue 23 Wed 24 Thu 25 Fr…" at bounding box center [376, 210] width 752 height 295
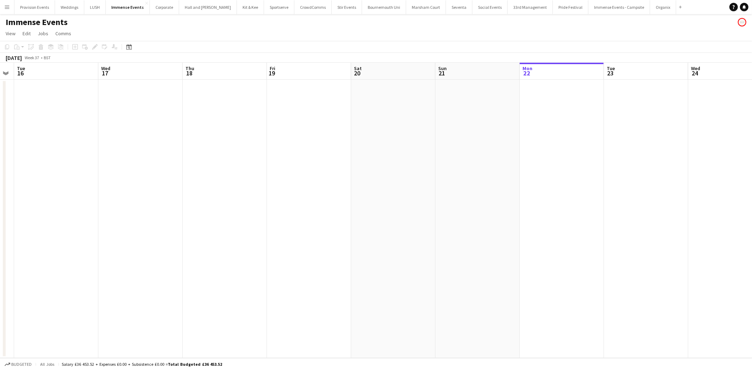
drag, startPoint x: 80, startPoint y: 176, endPoint x: 609, endPoint y: 199, distance: 529.9
click at [609, 199] on app-calendar-viewport "Sat 13 Sun 14 Mon 15 Tue 16 Wed 17 Thu 18 Fri 19 Sat 20 Sun 21 Mon 22 Tue 23 We…" at bounding box center [376, 210] width 752 height 295
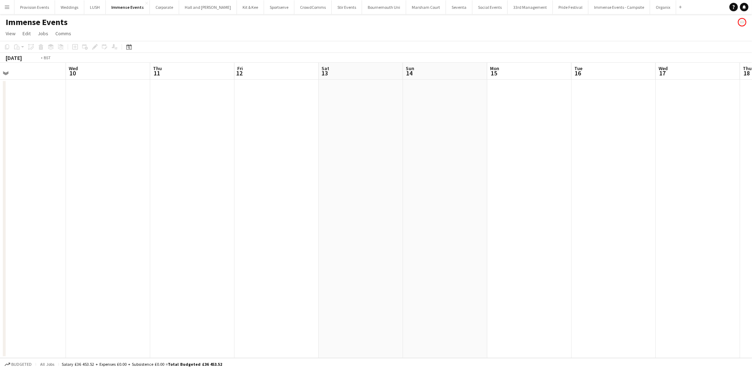
drag, startPoint x: 82, startPoint y: 178, endPoint x: 455, endPoint y: 215, distance: 375.4
click at [455, 215] on app-calendar-viewport "Sun 7 Mon 8 Tue 9 Wed 10 Thu 11 Fri 12 Sat 13 Sun 14 Mon 15 Tue 16 Wed 17 Thu 1…" at bounding box center [376, 210] width 752 height 295
click at [269, 9] on button "Sportserve Close" at bounding box center [279, 7] width 30 height 14
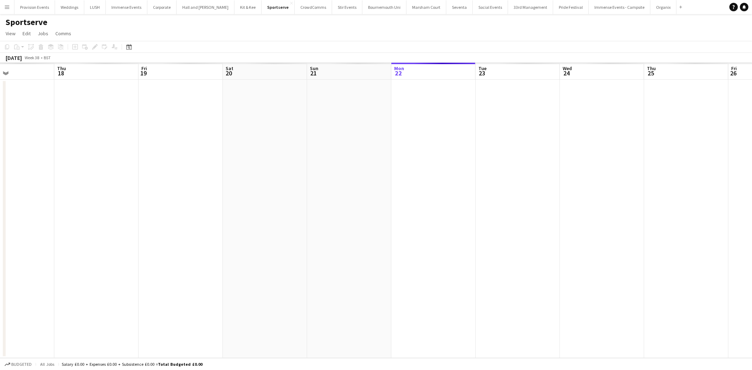
click at [622, 164] on app-calendar-viewport "Mon 15 Tue 16 Wed 17 Thu 18 Fri 19 Sat 20 Sun 21 Mon 22 Tue 23 Wed 24 Thu 25 Fr…" at bounding box center [376, 210] width 752 height 295
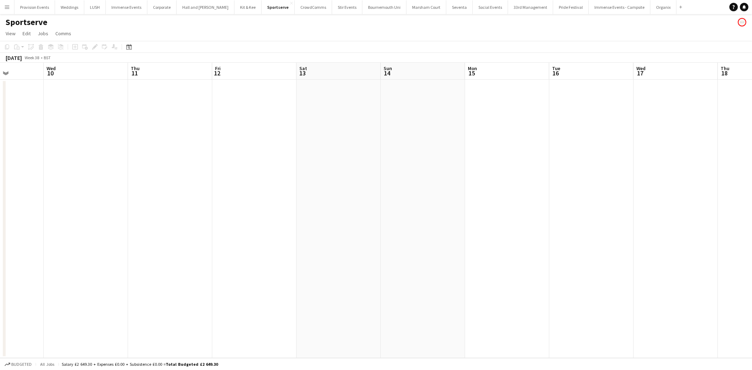
scroll to position [0, 209]
drag, startPoint x: 155, startPoint y: 166, endPoint x: 735, endPoint y: 175, distance: 579.5
click at [735, 175] on app-calendar-viewport "Sun 7 Mon 8 Tue 9 Wed 10 Thu 11 Fri 12 Sat 13 Sun 14 Mon 15 Tue 16 Wed 17 Thu 1…" at bounding box center [376, 210] width 752 height 295
click at [128, 47] on icon "Date picker" at bounding box center [129, 47] width 6 height 6
click at [136, 69] on span "[DATE]" at bounding box center [134, 71] width 13 height 6
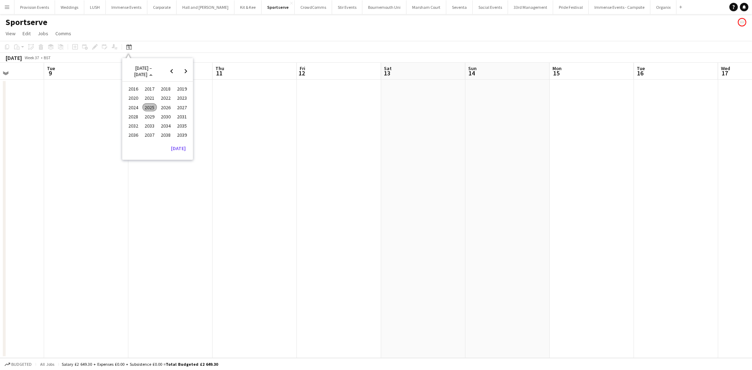
click at [152, 108] on span "2025" at bounding box center [149, 107] width 14 height 8
click at [152, 97] on span "FEB" at bounding box center [149, 98] width 14 height 8
click at [154, 109] on span "6" at bounding box center [157, 109] width 8 height 8
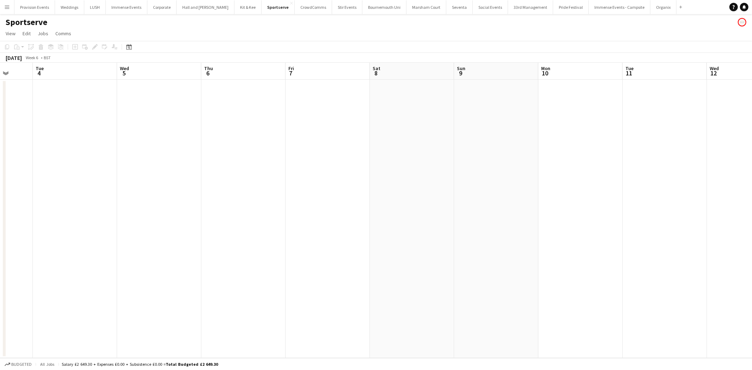
drag, startPoint x: 62, startPoint y: 123, endPoint x: 0, endPoint y: 153, distance: 68.7
click at [0, 153] on app-calendar-viewport "Sat 1 Sun 2 Mon 3 Tue 4 Wed 5 Thu 6 Fri 7 Sat 8 Sun 9 Mon 10 Tue 11 Wed 12 Thu …" at bounding box center [376, 210] width 752 height 295
drag, startPoint x: 577, startPoint y: 219, endPoint x: 4, endPoint y: 180, distance: 574.4
click at [4, 180] on div "Sat 1 Sun 2 Mon 3 Tue 4 Wed 5 Thu 6 Fri 7 Sat 8 Sun 9 Mon 10 Tue 11 Wed 12 Thu …" at bounding box center [376, 210] width 752 height 295
drag, startPoint x: 561, startPoint y: 192, endPoint x: 28, endPoint y: 207, distance: 533.1
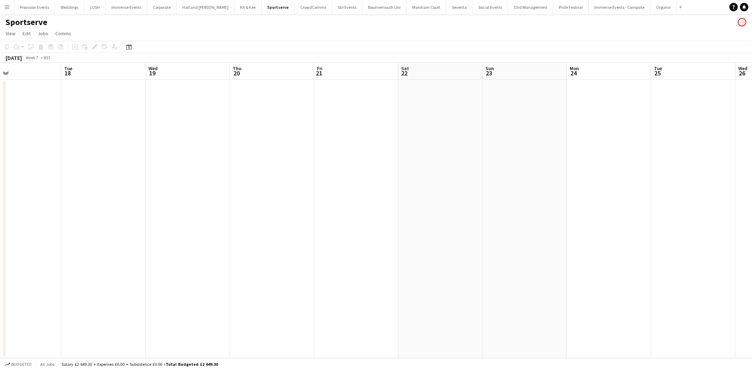
click at [28, 207] on app-calendar-viewport "Fri 14 Sat 15 Sun 16 Mon 17 Tue 18 Wed 19 Thu 20 Fri 21 Sat 22 Sun 23 Mon 24 Tu…" at bounding box center [376, 210] width 752 height 295
drag, startPoint x: 559, startPoint y: 225, endPoint x: 92, endPoint y: 182, distance: 469.0
click at [34, 198] on app-calendar-viewport "Fri 21 Sat 22 Sun 23 Mon 24 Tue 25 Wed 26 Thu 27 Fri 28 Sat 1 Sun 2 Mon 3 Tue 4…" at bounding box center [376, 210] width 752 height 295
drag, startPoint x: 569, startPoint y: 181, endPoint x: 59, endPoint y: 167, distance: 509.5
click at [24, 169] on app-calendar-viewport "Thu 27 Fri 28 Sat 1 Sun 2 Mon 3 Tue 4 Wed 5 Thu 6 Fri 7 Sat 8 Sun 9 Mon 10 Tue …" at bounding box center [376, 210] width 752 height 295
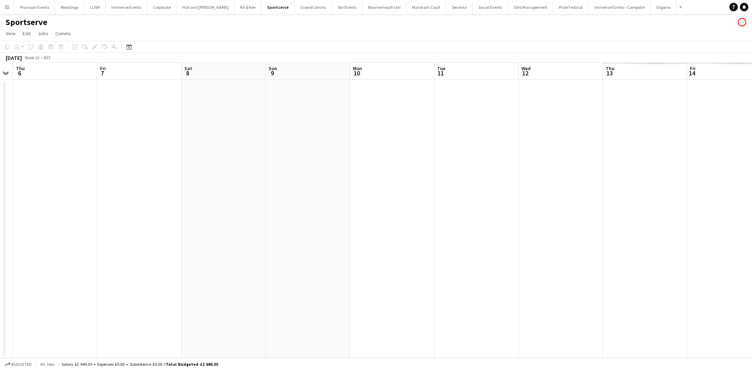
drag, startPoint x: 368, startPoint y: 245, endPoint x: 75, endPoint y: 204, distance: 295.7
click at [75, 204] on app-calendar-viewport "Mon 3 Tue 4 Wed 5 Thu 6 Fri 7 Sat 8 Sun 9 Mon 10 Tue 11 Wed 12 Thu 13 Fri 14 Sa…" at bounding box center [376, 210] width 752 height 295
drag, startPoint x: 590, startPoint y: 201, endPoint x: 34, endPoint y: 161, distance: 556.9
click at [34, 161] on app-calendar-viewport "Thu 6 Fri 7 Sat 8 Sun 9 Mon 10 Tue 11 Wed 12 Thu 13 Fri 14 Sat 15 Sun 16 Mon 17…" at bounding box center [376, 210] width 752 height 295
drag, startPoint x: 554, startPoint y: 175, endPoint x: 96, endPoint y: 182, distance: 458.3
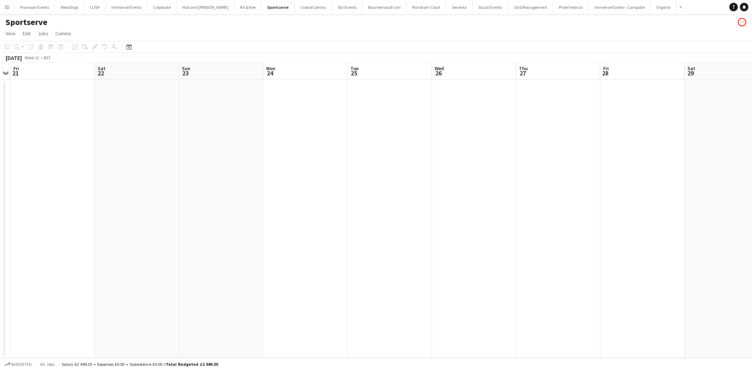
click at [96, 182] on app-calendar-viewport "Tue 18 Wed 19 Thu 20 Fri 21 Sat 22 Sun 23 Mon 24 Tue 25 Wed 26 Thu 27 Fri 28 Sa…" at bounding box center [376, 210] width 752 height 295
drag, startPoint x: 619, startPoint y: 193, endPoint x: 126, endPoint y: 180, distance: 492.9
click at [126, 180] on app-calendar-viewport "Fri 21 Sat 22 Sun 23 Mon 24 Tue 25 Wed 26 Thu 27 Fri 28 Sat 29 Sun 30 Mon 31 Tu…" at bounding box center [376, 210] width 752 height 295
drag, startPoint x: 640, startPoint y: 192, endPoint x: 202, endPoint y: 190, distance: 438.5
click at [202, 190] on app-calendar-viewport "Sat 29 Sun 30 Mon 31 Tue 1 Wed 2 Thu 3 Fri 4 Sat 5 Sun 6 Mon 7 Tue 8 Wed 9 Thu …" at bounding box center [376, 210] width 752 height 295
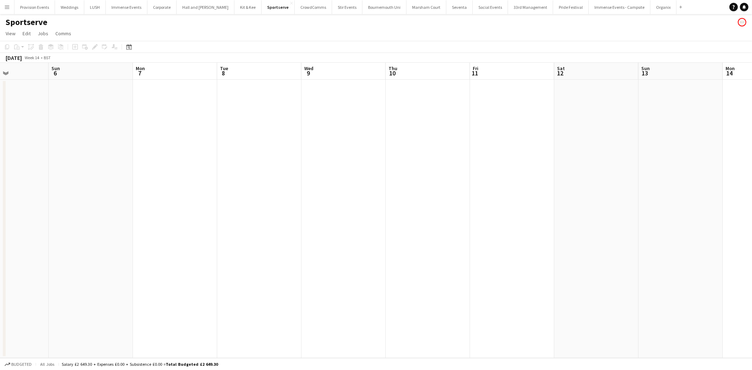
drag, startPoint x: 379, startPoint y: 210, endPoint x: 0, endPoint y: 198, distance: 378.7
click at [0, 198] on app-calendar-viewport "Wed 2 Thu 3 Fri 4 Sat 5 Sun 6 Mon 7 Tue 8 Wed 9 Thu 10 Fri 11 Sat 12 Sun 13 Mon…" at bounding box center [376, 210] width 752 height 295
drag, startPoint x: 545, startPoint y: 194, endPoint x: 50, endPoint y: 175, distance: 495.6
click at [50, 175] on app-calendar-viewport "Fri 4 Sat 5 Sun 6 Mon 7 Tue 8 Wed 9 Thu 10 Fri 11 Sat 12 Sun 13 Mon 14 Tue 15 W…" at bounding box center [376, 210] width 752 height 295
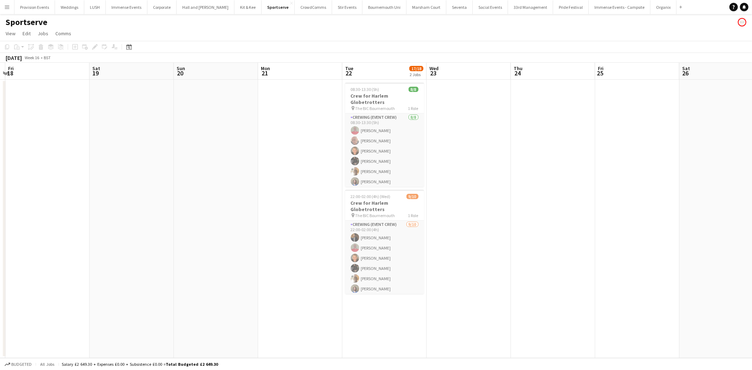
drag, startPoint x: 519, startPoint y: 205, endPoint x: 0, endPoint y: 195, distance: 518.9
click at [0, 195] on app-calendar-viewport "Tue 15 Wed 16 Thu 17 Fri 18 Sat 19 Sun 20 Mon 21 Tue 22 17/18 2 Jobs Wed 23 Thu…" at bounding box center [376, 210] width 752 height 295
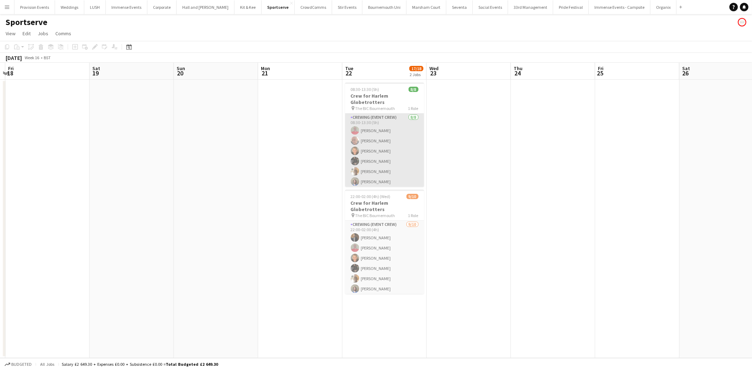
click at [388, 126] on app-card-role "Crewing (Event Crew) 8/8 08:30-13:30 (5h) Colin Sherman Paul Turner William Whi…" at bounding box center [384, 161] width 79 height 96
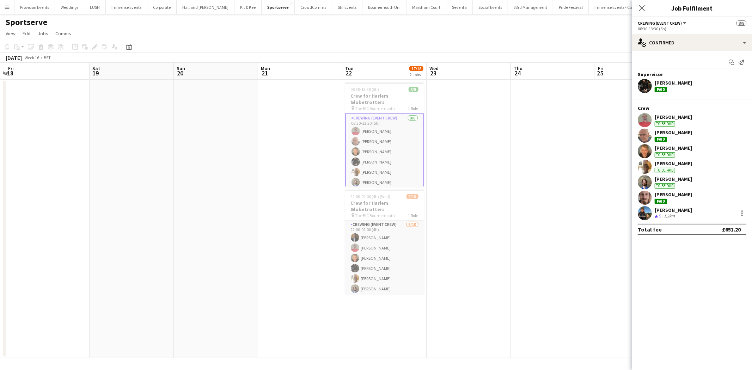
click at [680, 209] on div "John McQuillan" at bounding box center [673, 210] width 37 height 6
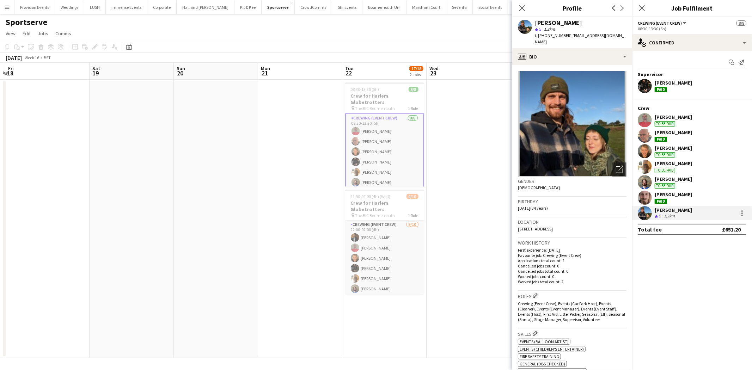
click at [667, 194] on div "Jazper Bungay" at bounding box center [673, 194] width 37 height 6
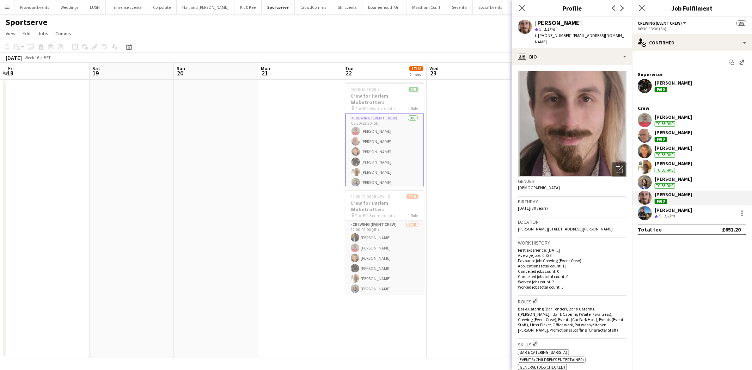
click at [671, 180] on div "Joshua Moakes" at bounding box center [673, 179] width 37 height 6
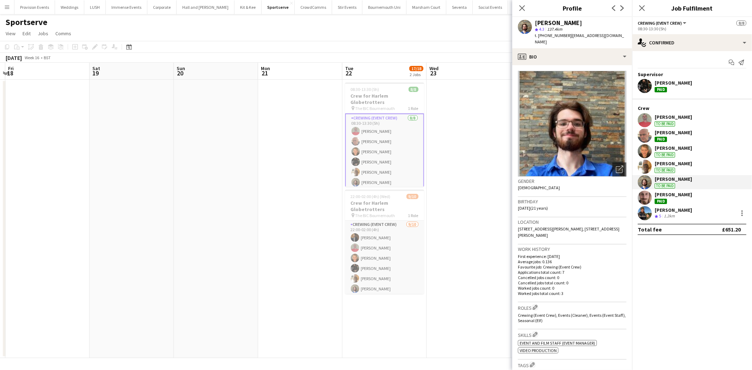
click at [674, 161] on div "Jordan Martin" at bounding box center [673, 163] width 37 height 6
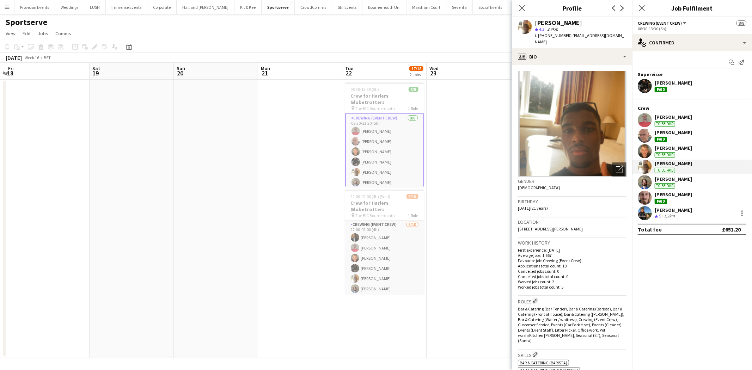
click at [674, 148] on div "William White" at bounding box center [673, 148] width 37 height 6
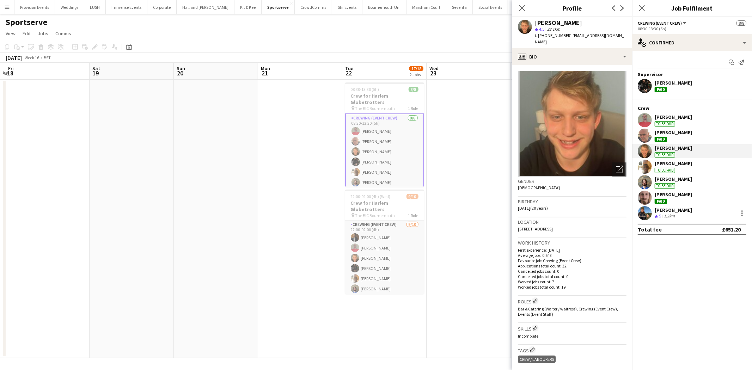
click at [677, 113] on div "Colin Sherman To be paid" at bounding box center [692, 120] width 120 height 14
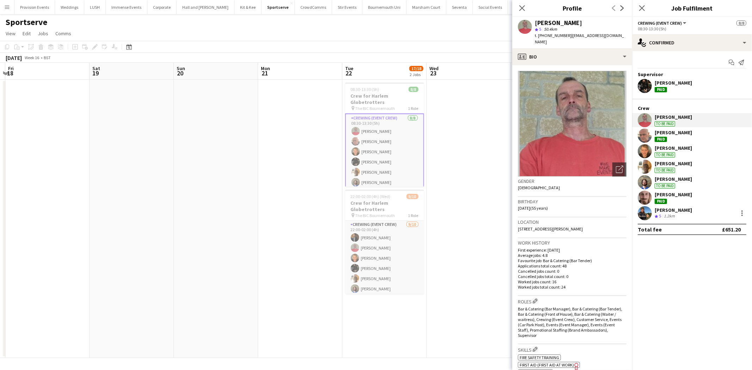
click at [155, 180] on app-date-cell at bounding box center [132, 219] width 84 height 278
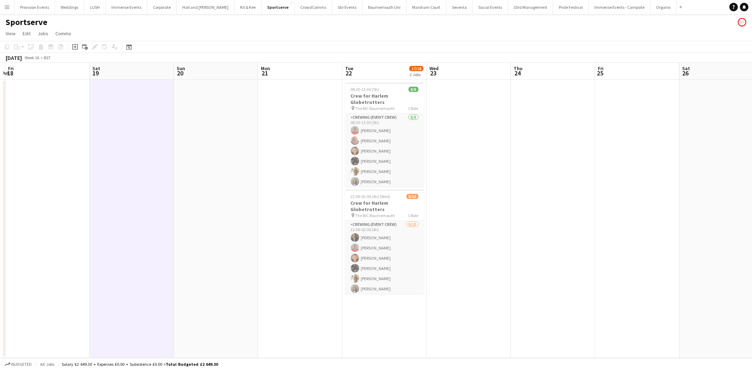
click at [4, 8] on app-icon "Menu" at bounding box center [7, 7] width 6 height 6
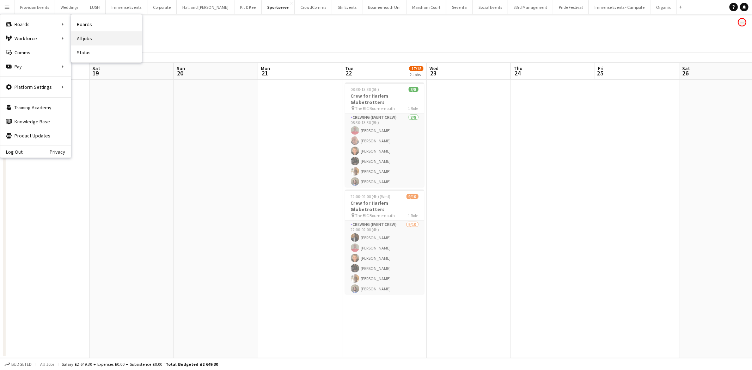
click at [104, 39] on link "All jobs" at bounding box center [106, 38] width 70 height 14
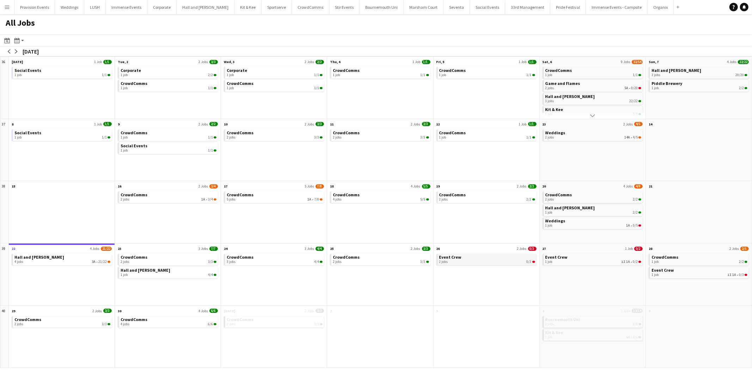
click at [473, 263] on div "2 jobs 0/3" at bounding box center [487, 262] width 96 height 4
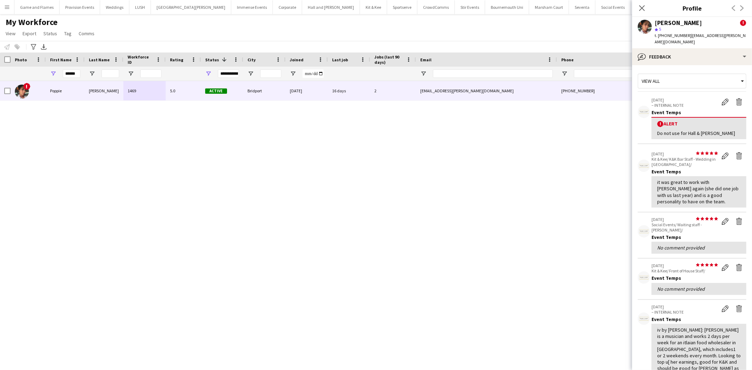
scroll to position [131, 0]
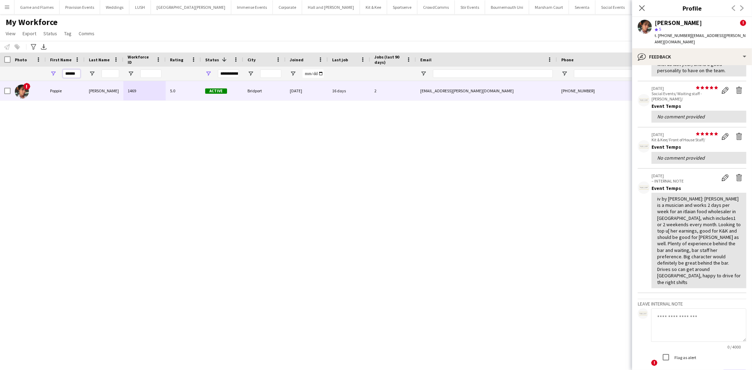
click at [69, 69] on input "******" at bounding box center [72, 73] width 18 height 8
click at [69, 72] on input "******" at bounding box center [72, 73] width 18 height 8
type input "***"
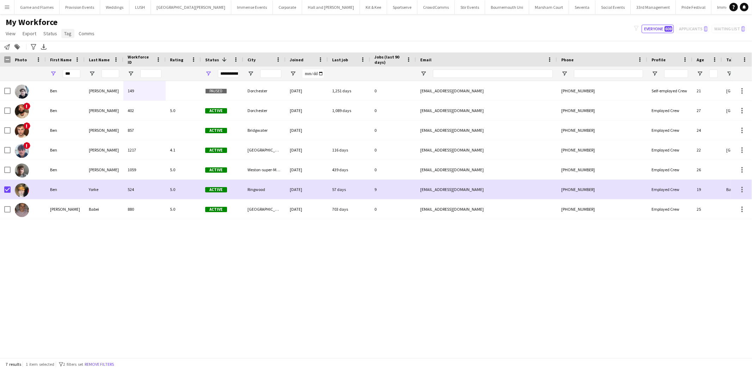
click at [66, 34] on span "Tag" at bounding box center [67, 33] width 7 height 6
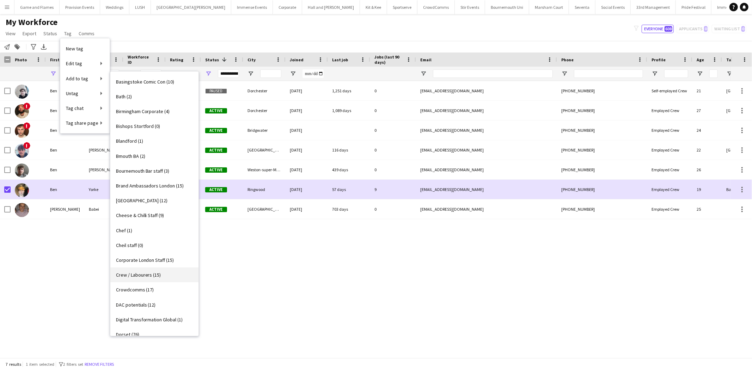
click at [158, 277] on span "Crew / Labourers (15)" at bounding box center [138, 275] width 45 height 6
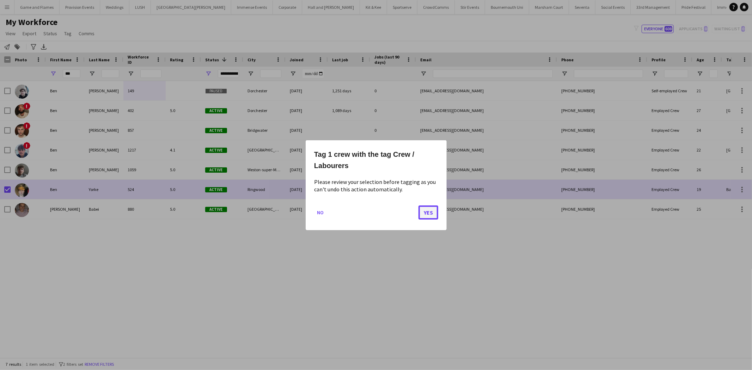
click at [427, 216] on button "Yes" at bounding box center [428, 212] width 20 height 14
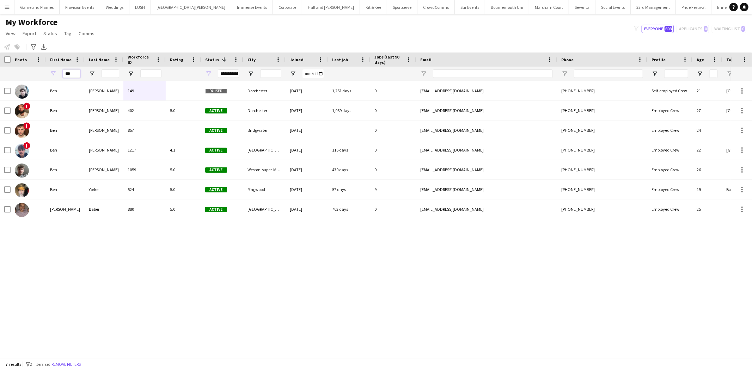
click at [69, 73] on input "***" at bounding box center [72, 73] width 18 height 8
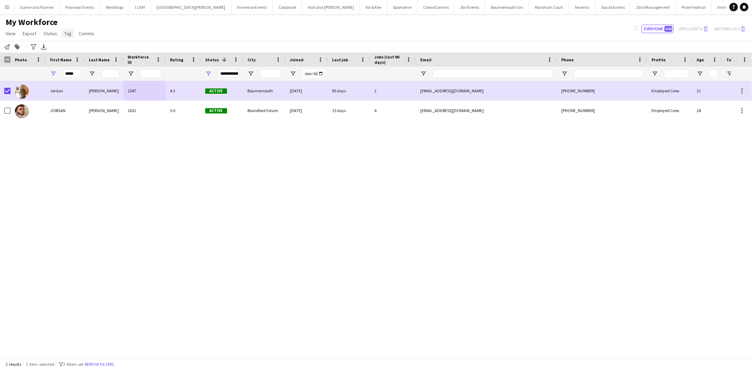
click at [64, 35] on span "Tag" at bounding box center [67, 33] width 7 height 6
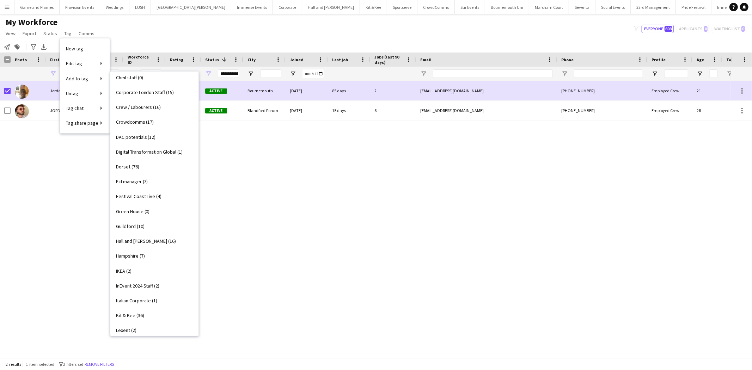
scroll to position [164, 0]
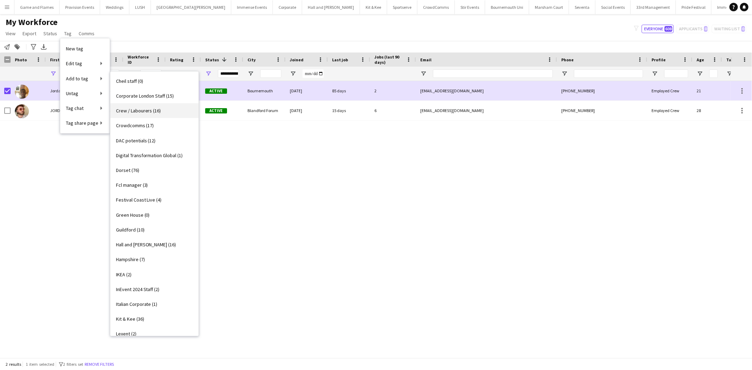
click at [178, 111] on link "Crew / Labourers (16)" at bounding box center [154, 110] width 88 height 15
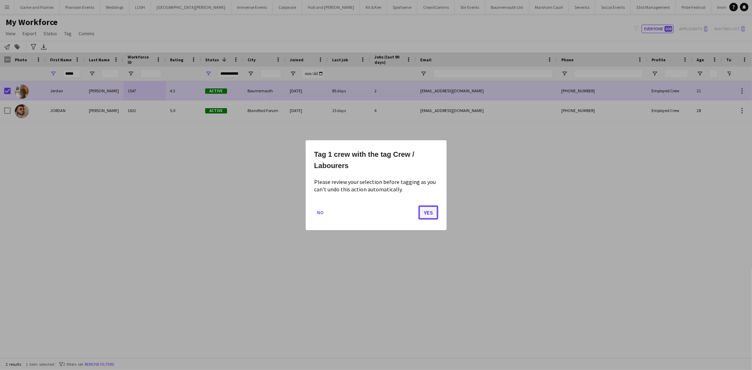
click at [434, 209] on button "Yes" at bounding box center [428, 212] width 20 height 14
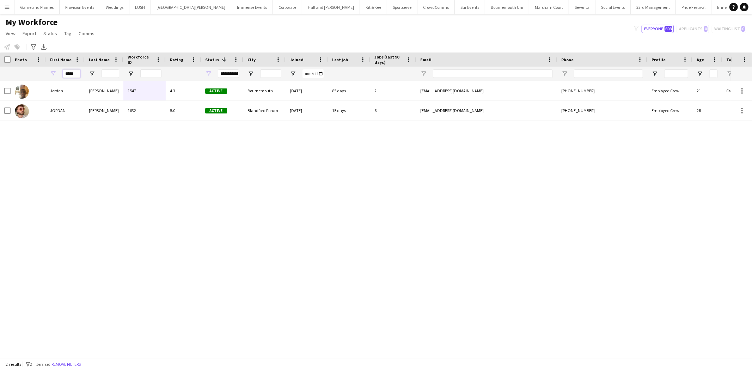
click at [68, 71] on input "*****" at bounding box center [72, 73] width 18 height 8
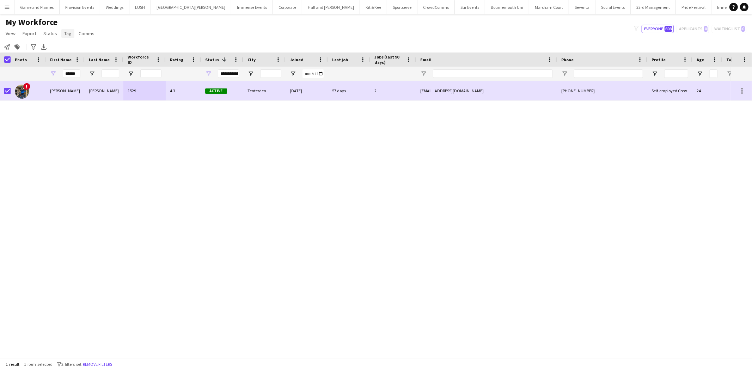
click at [68, 35] on span "Tag" at bounding box center [67, 33] width 7 height 6
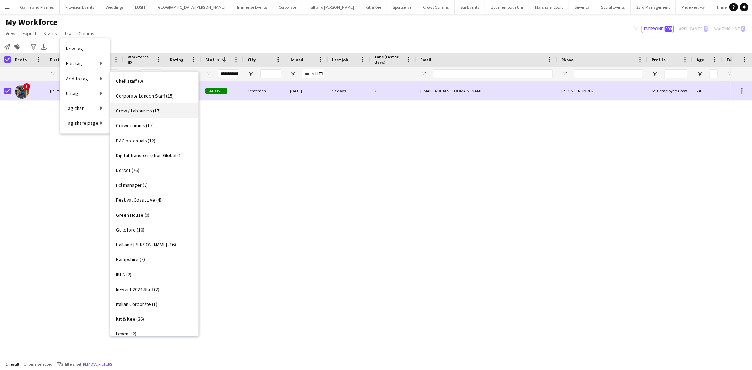
click at [147, 109] on span "Crew / Labourers (17)" at bounding box center [138, 111] width 45 height 6
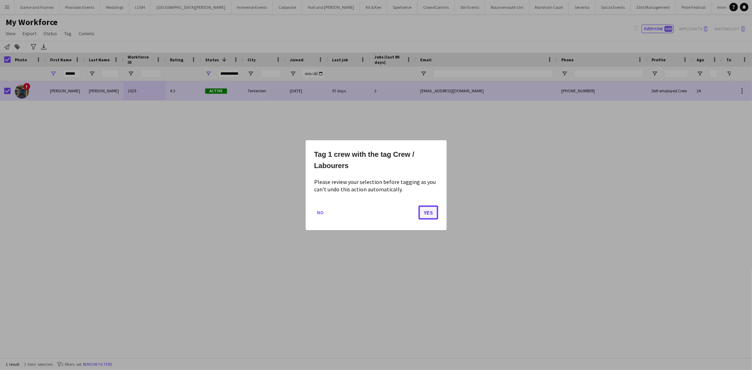
click at [428, 211] on button "Yes" at bounding box center [428, 212] width 20 height 14
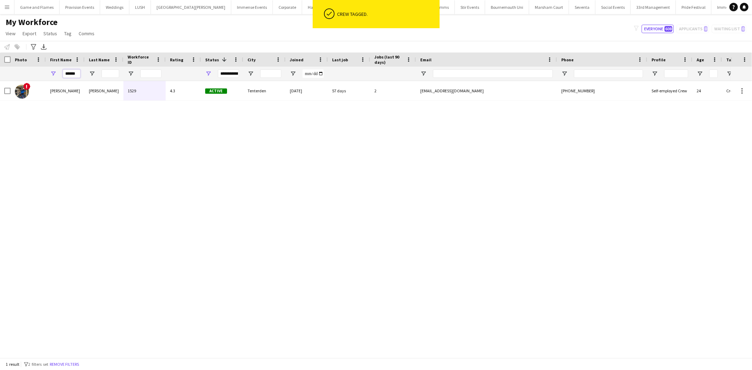
click at [72, 74] on input "******" at bounding box center [72, 73] width 18 height 8
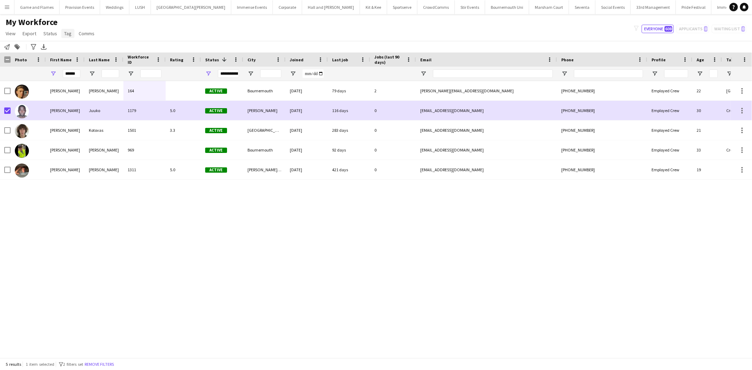
click at [70, 30] on link "Tag" at bounding box center [67, 33] width 13 height 9
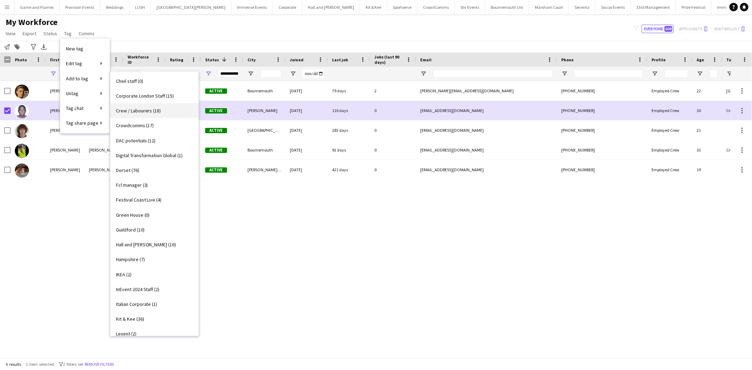
click at [140, 106] on link "Crew / Labourers (18)" at bounding box center [154, 110] width 88 height 15
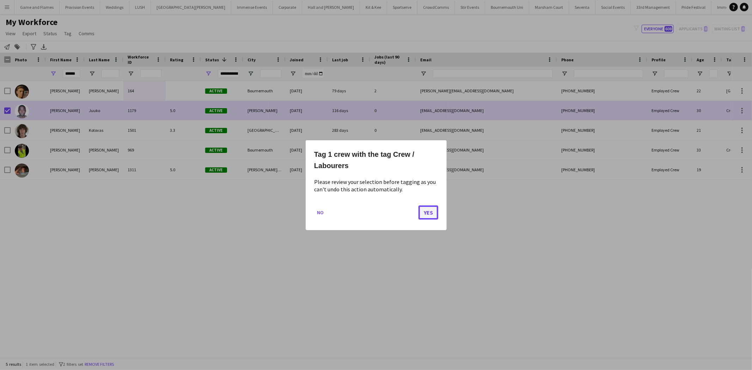
click at [429, 210] on button "Yes" at bounding box center [428, 212] width 20 height 14
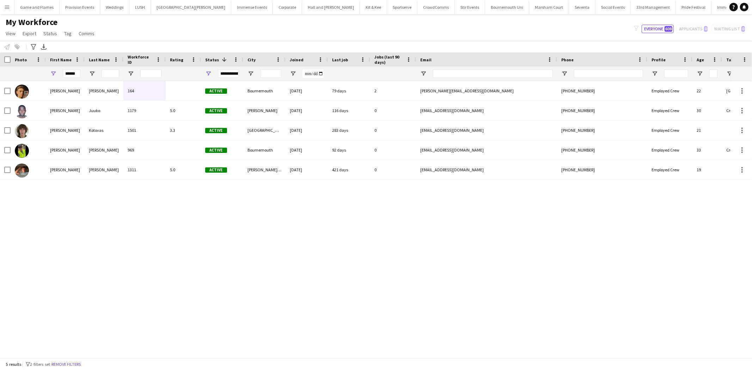
click at [75, 69] on div "******" at bounding box center [72, 74] width 18 height 14
click at [72, 74] on input "******" at bounding box center [72, 73] width 18 height 8
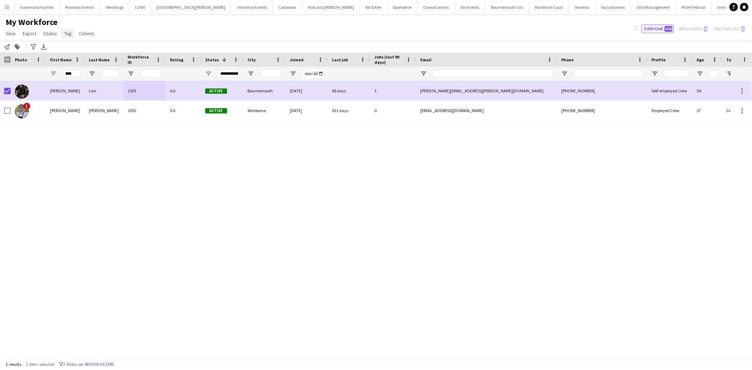
click at [70, 33] on span "Tag" at bounding box center [67, 33] width 7 height 6
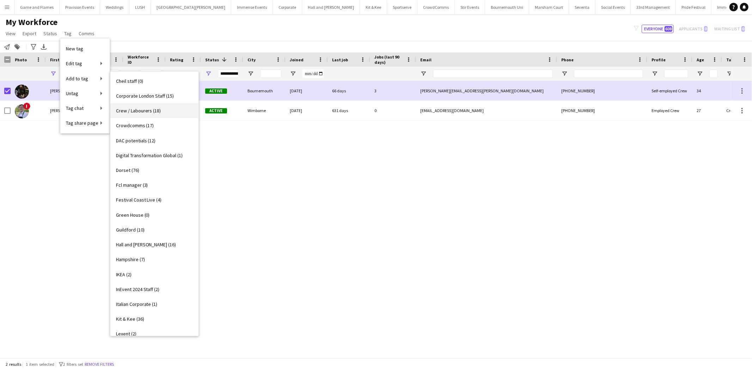
click at [175, 110] on link "Crew / Labourers (18)" at bounding box center [154, 110] width 88 height 15
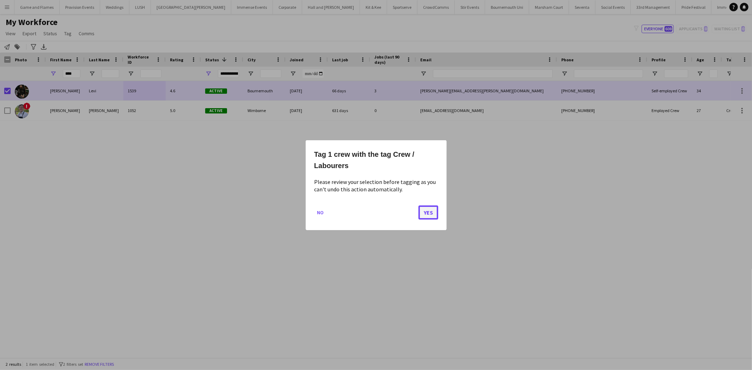
click at [431, 208] on button "Yes" at bounding box center [428, 212] width 20 height 14
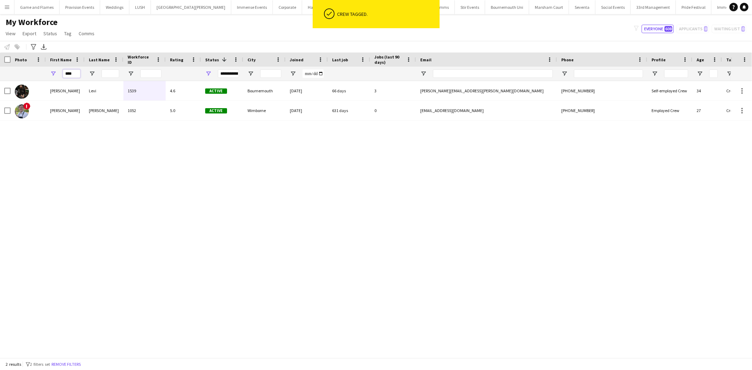
click at [71, 72] on input "****" at bounding box center [72, 73] width 18 height 8
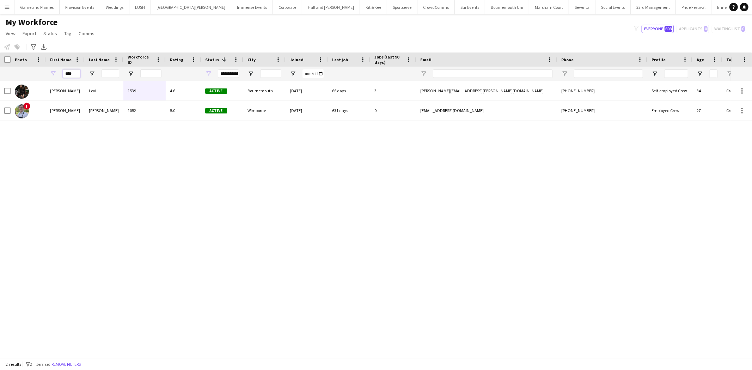
click at [71, 72] on input "****" at bounding box center [72, 73] width 18 height 8
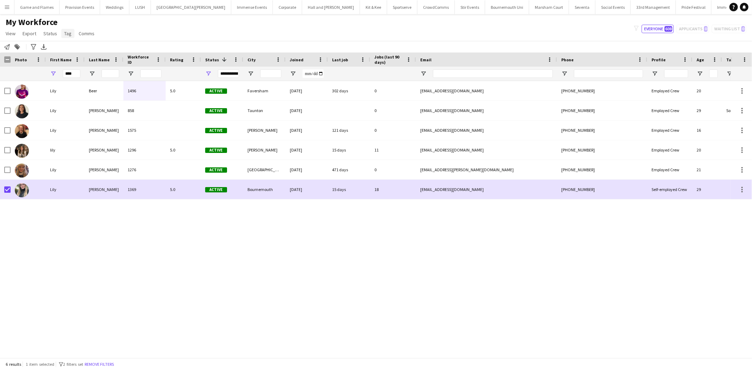
click at [64, 30] on span "Tag" at bounding box center [67, 33] width 7 height 6
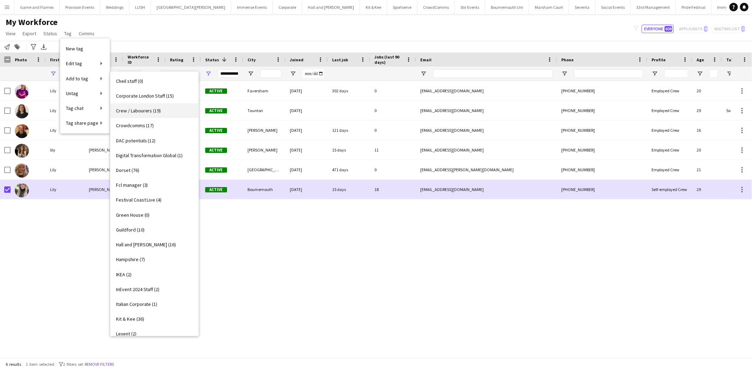
click at [159, 106] on link "Crew / Labourers (19)" at bounding box center [154, 110] width 88 height 15
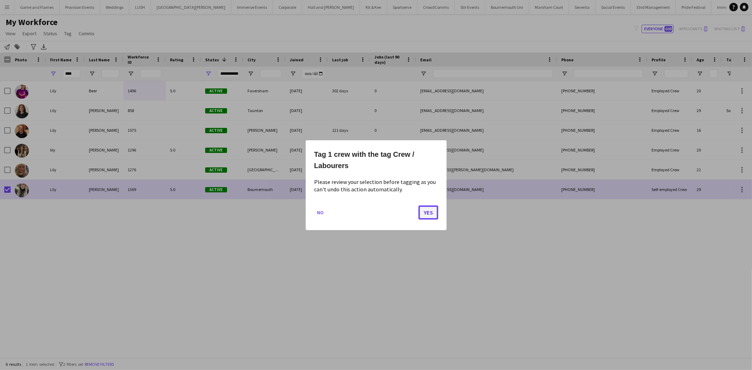
click at [428, 208] on button "Yes" at bounding box center [428, 212] width 20 height 14
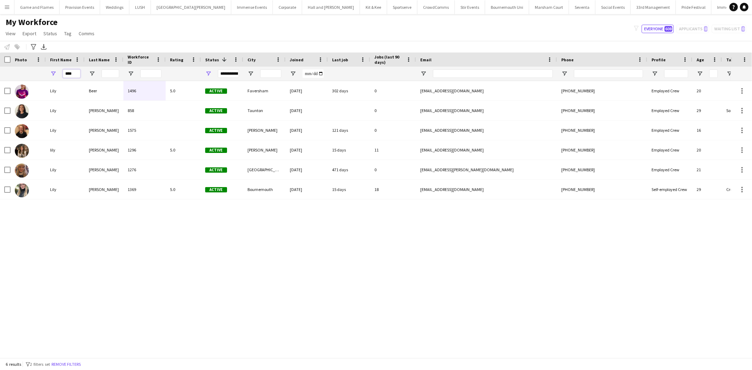
click at [73, 70] on input "****" at bounding box center [72, 73] width 18 height 8
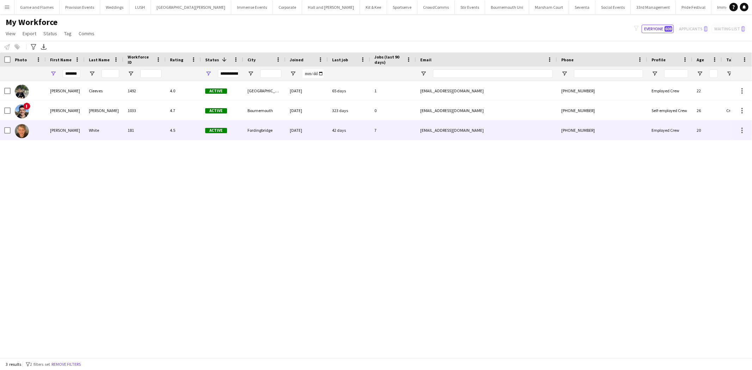
click at [3, 129] on div at bounding box center [5, 130] width 11 height 19
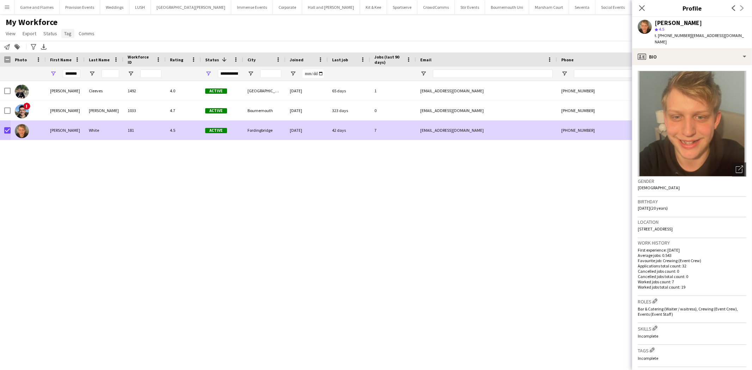
click at [66, 35] on span "Tag" at bounding box center [67, 33] width 7 height 6
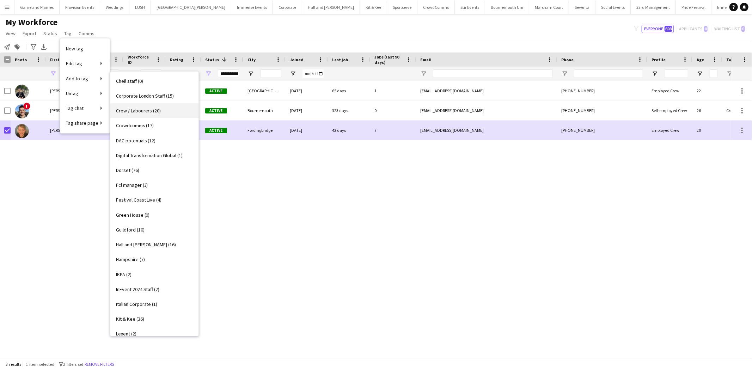
click at [153, 108] on span "Crew / Labourers (20)" at bounding box center [138, 111] width 45 height 6
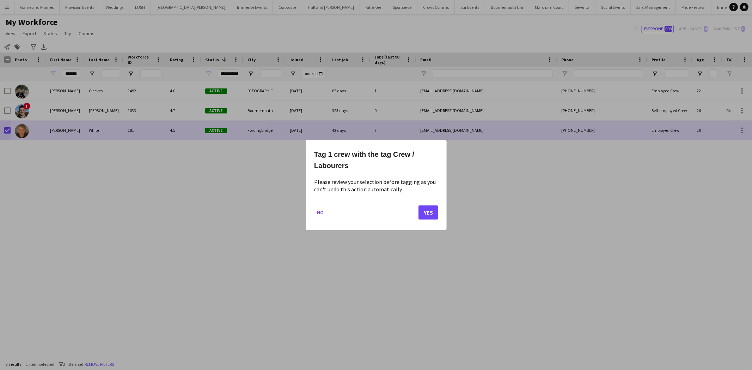
click at [438, 212] on div "Tag 1 crew with the tag Crew / Labourers Please review your selection before ta…" at bounding box center [376, 185] width 141 height 90
click at [427, 213] on button "Yes" at bounding box center [428, 212] width 20 height 14
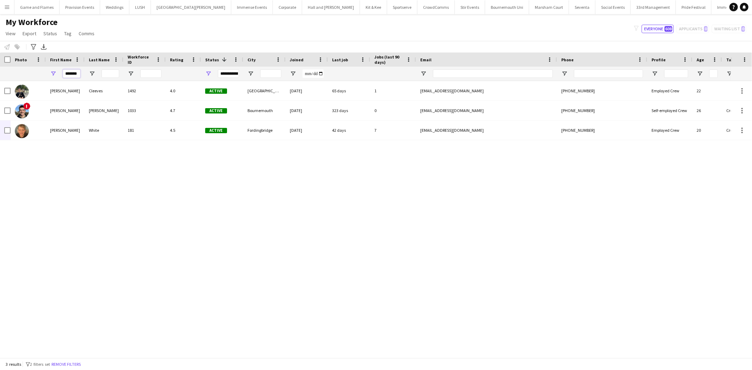
click at [76, 75] on input "*******" at bounding box center [72, 73] width 18 height 8
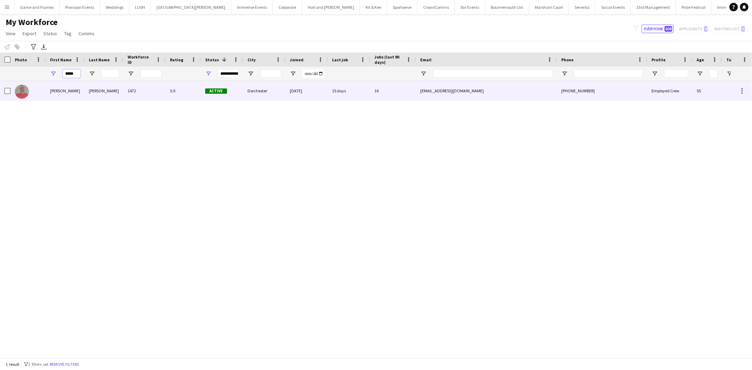
type input "*****"
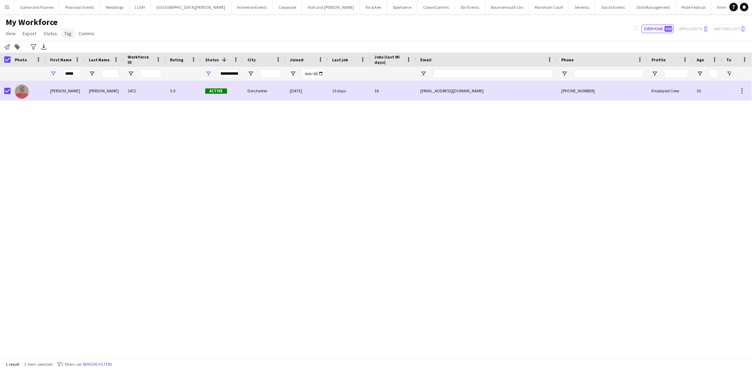
click at [69, 31] on span "Tag" at bounding box center [67, 33] width 7 height 6
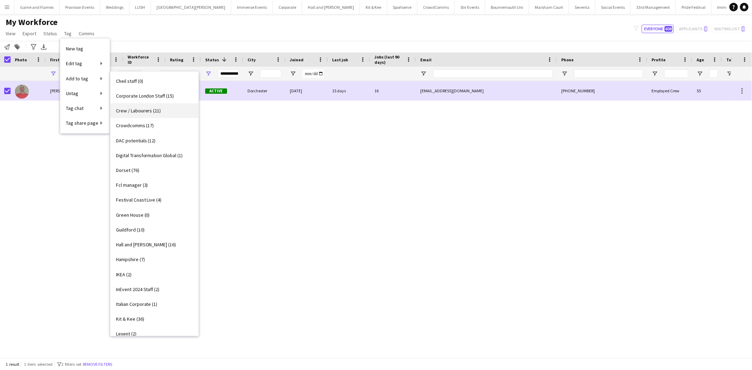
click at [151, 106] on link "Crew / Labourers (21)" at bounding box center [154, 110] width 88 height 15
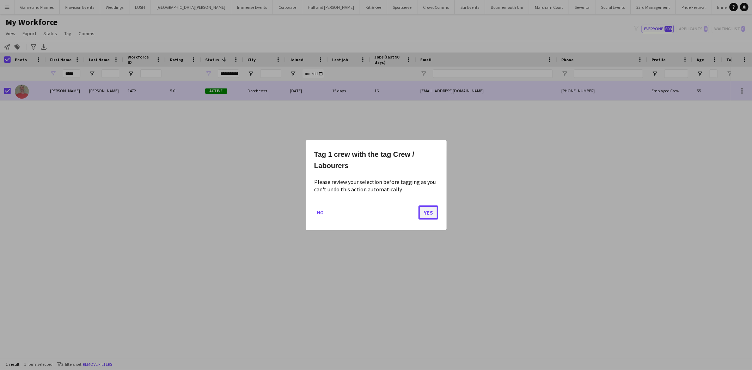
click at [432, 214] on button "Yes" at bounding box center [428, 212] width 20 height 14
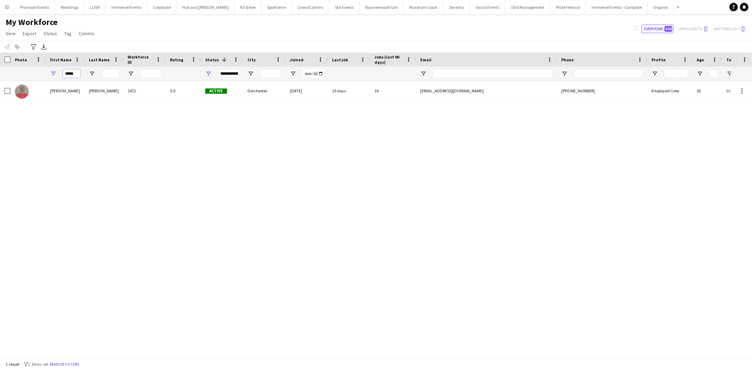
click at [73, 73] on input "*****" at bounding box center [72, 73] width 18 height 8
type input "*"
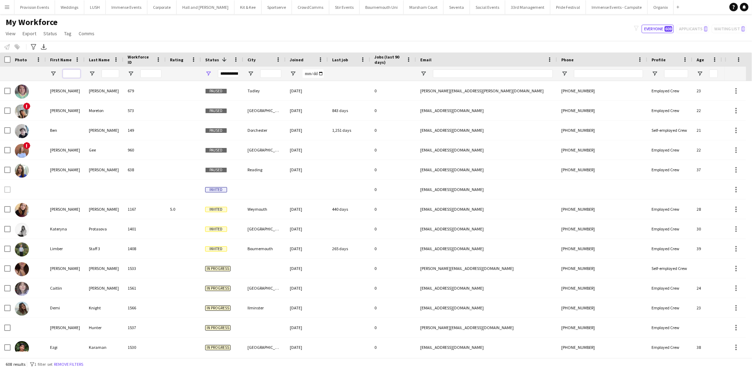
scroll to position [0, 39]
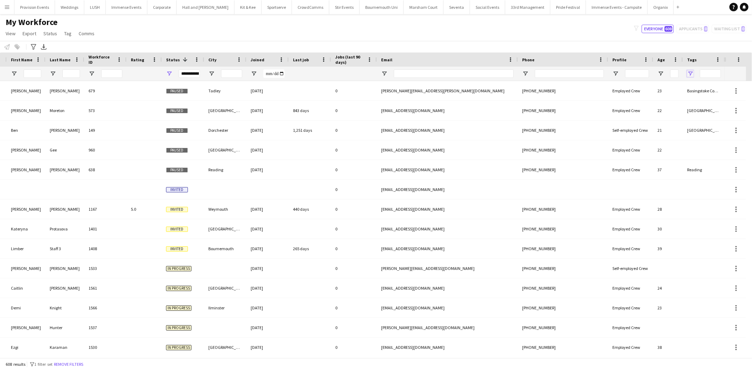
click at [689, 70] on span "Open Filter Menu" at bounding box center [690, 73] width 6 height 6
type input "***"
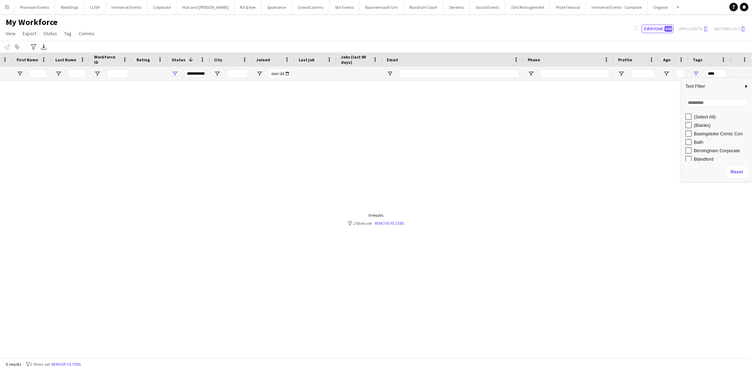
scroll to position [0, 33]
click at [700, 103] on input "Search filter values" at bounding box center [716, 103] width 62 height 8
type input "***"
type input "**********"
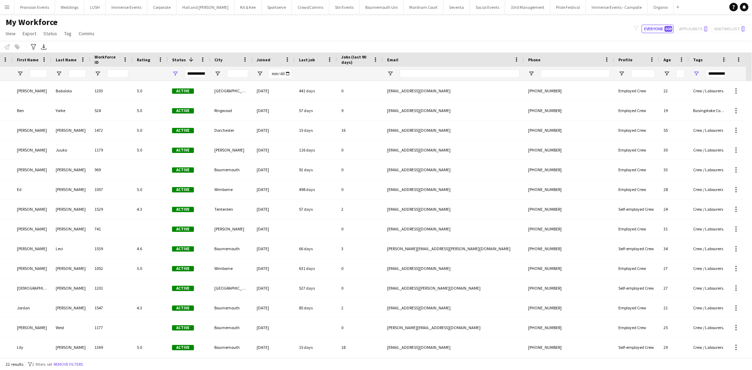
scroll to position [0, 0]
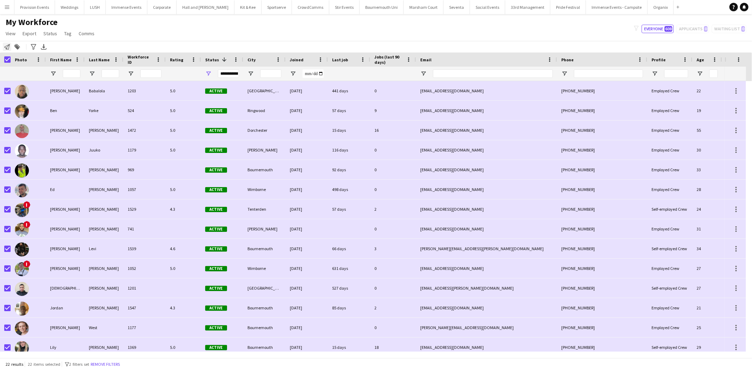
click at [8, 47] on icon "Notify workforce" at bounding box center [7, 47] width 6 height 6
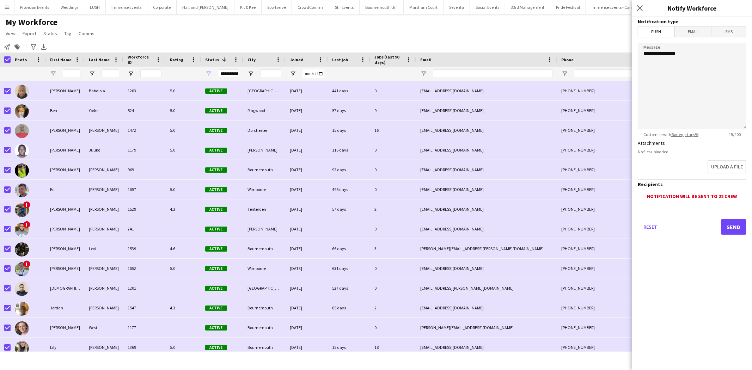
click at [699, 30] on span "Email" at bounding box center [693, 31] width 37 height 11
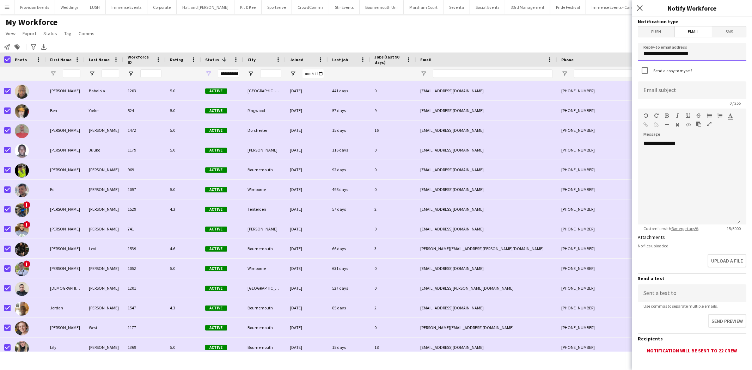
click at [692, 57] on input "**********" at bounding box center [692, 52] width 109 height 18
click at [689, 49] on input "**********" at bounding box center [692, 52] width 109 height 18
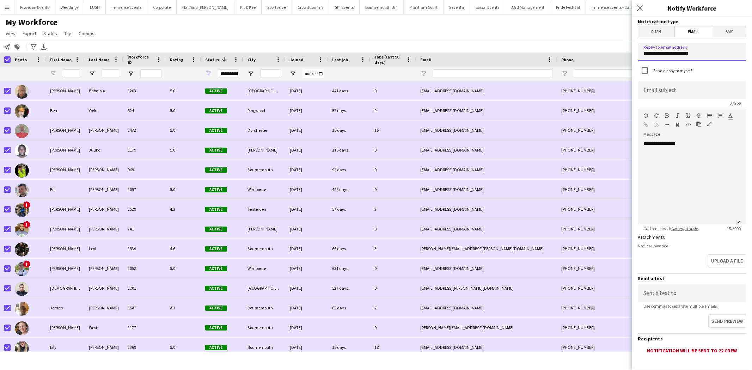
click at [689, 49] on input "**********" at bounding box center [692, 52] width 109 height 18
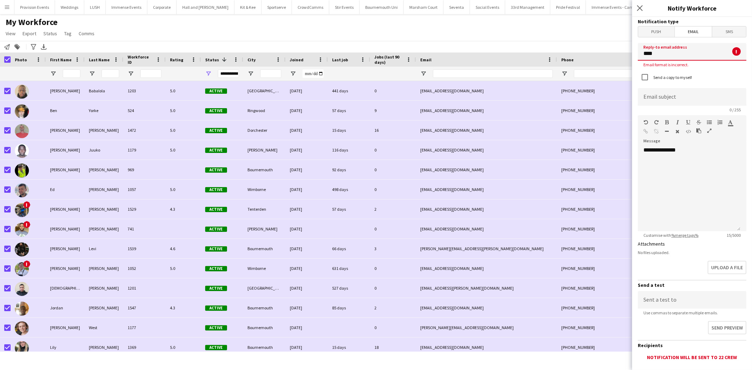
type input "**********"
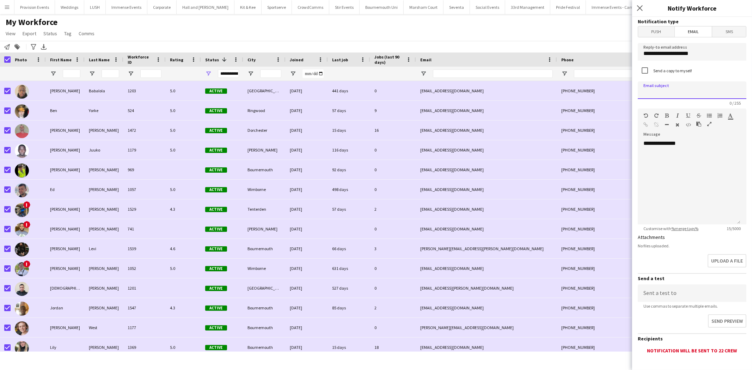
click at [681, 86] on input at bounding box center [692, 90] width 109 height 18
click at [718, 75] on div "Send a copy to myself" at bounding box center [692, 70] width 109 height 15
click at [733, 90] on input "**********" at bounding box center [692, 90] width 109 height 18
type input "**********"
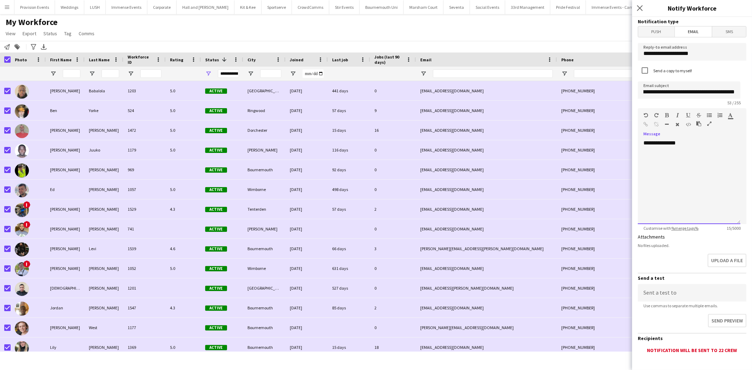
click at [689, 159] on div "**********" at bounding box center [689, 182] width 103 height 85
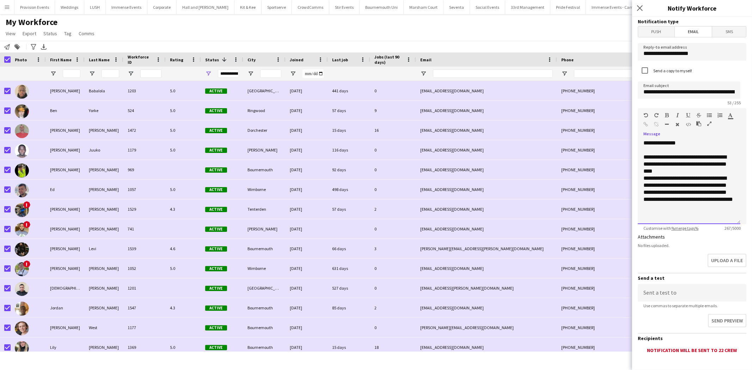
click at [705, 177] on span "**********" at bounding box center [688, 189] width 90 height 26
click at [702, 202] on div "**********" at bounding box center [688, 189] width 91 height 28
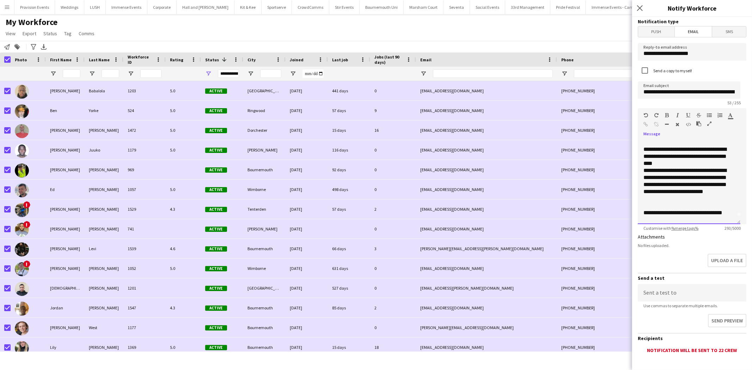
click at [689, 210] on span "**********" at bounding box center [682, 212] width 79 height 5
click at [677, 216] on div "**********" at bounding box center [688, 212] width 91 height 7
click at [690, 214] on span "**********" at bounding box center [684, 212] width 83 height 5
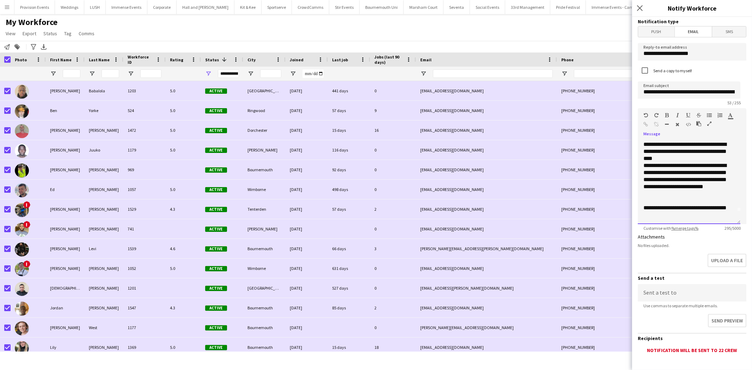
click at [671, 214] on div at bounding box center [688, 214] width 91 height 7
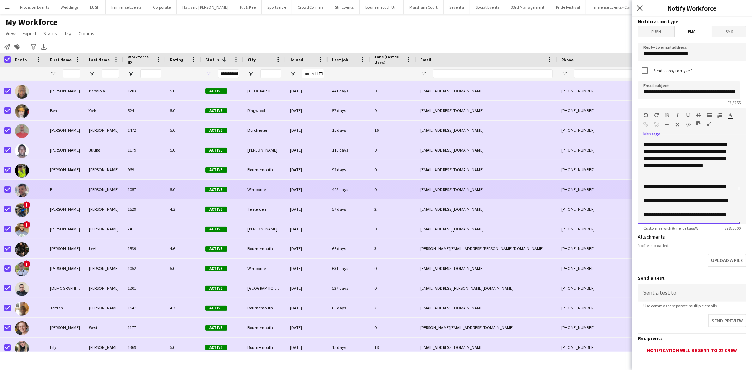
scroll to position [50, 0]
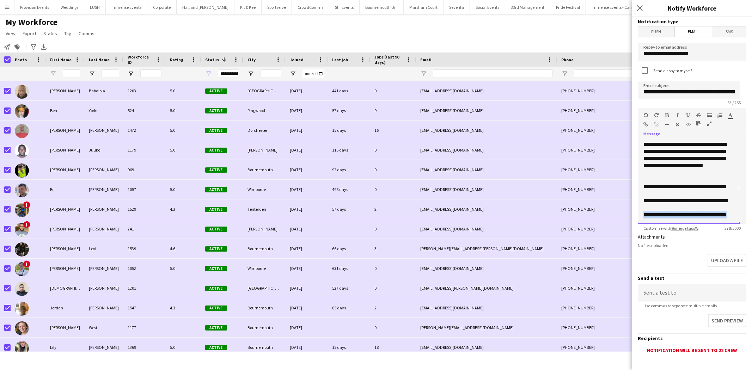
drag, startPoint x: 675, startPoint y: 217, endPoint x: 643, endPoint y: 214, distance: 32.7
click at [643, 214] on div "**********" at bounding box center [689, 182] width 103 height 85
click at [700, 220] on div "**********" at bounding box center [689, 182] width 103 height 85
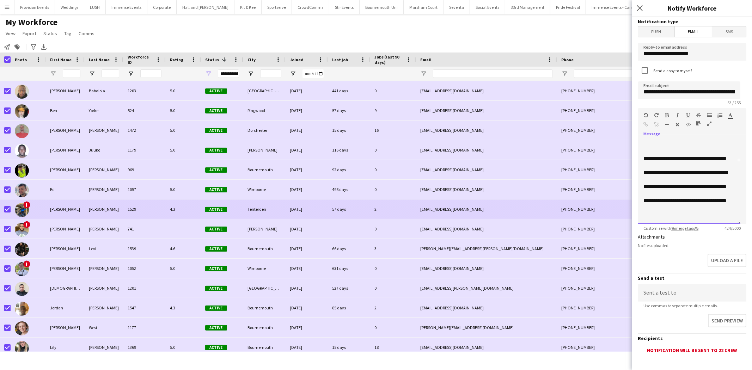
scroll to position [85, 0]
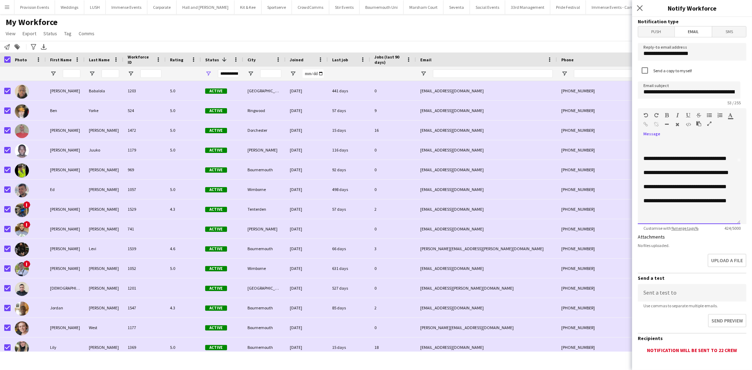
click at [680, 169] on div "**********" at bounding box center [688, 172] width 91 height 7
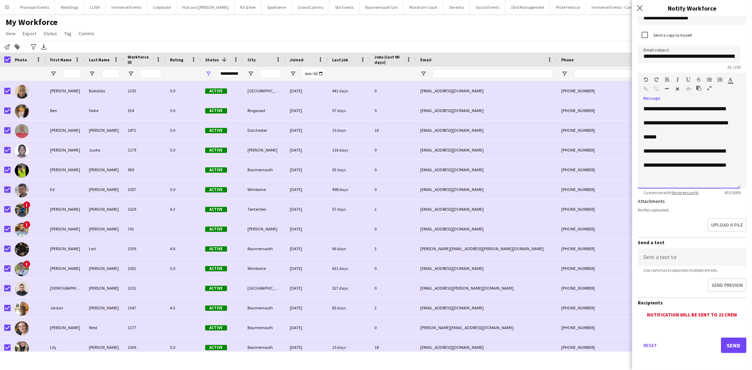
scroll to position [0, 0]
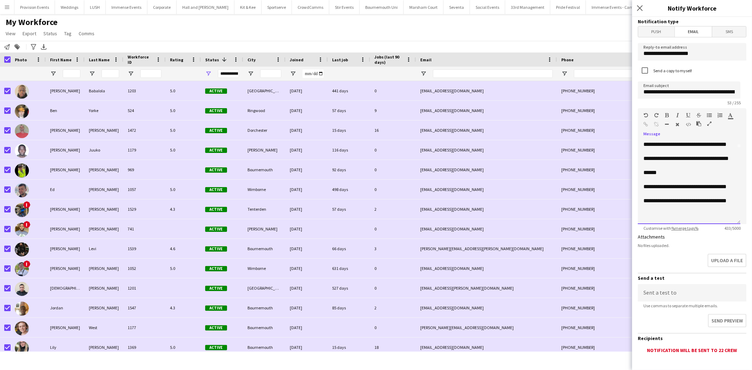
click at [667, 214] on div at bounding box center [688, 214] width 91 height 7
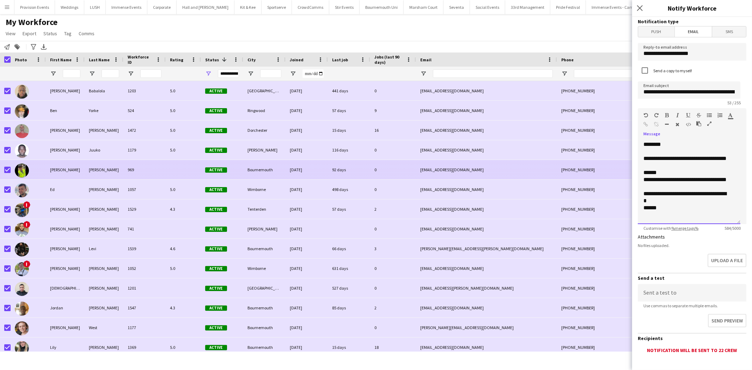
scroll to position [184, 0]
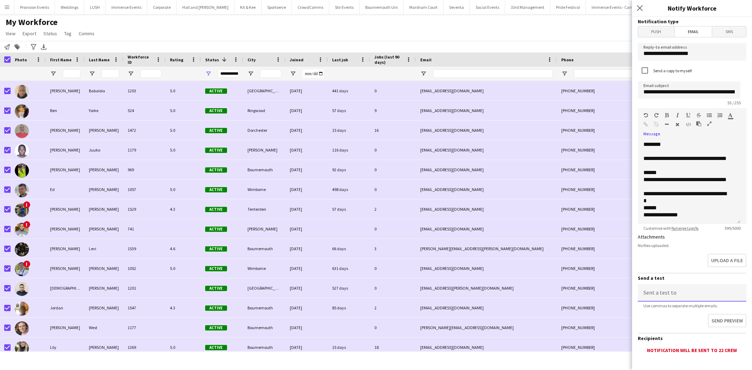
click at [686, 300] on input at bounding box center [692, 293] width 109 height 18
type input "**********"
click at [713, 317] on button "Send preview" at bounding box center [726, 321] width 40 height 15
click at [682, 231] on span "Customise with %merge tags%" at bounding box center [671, 228] width 66 height 5
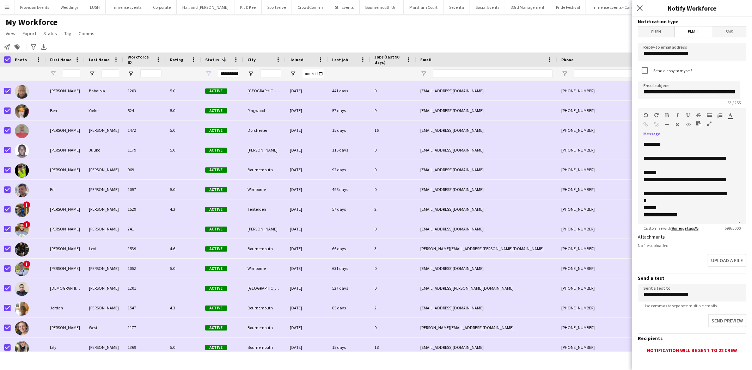
click at [685, 228] on link "%merge tags%" at bounding box center [684, 228] width 27 height 5
click at [682, 183] on div "**********" at bounding box center [688, 179] width 91 height 7
click at [662, 183] on div "**********" at bounding box center [688, 179] width 91 height 7
click at [645, 178] on span "**********" at bounding box center [685, 179] width 85 height 5
click at [663, 182] on span "**********" at bounding box center [685, 179] width 85 height 5
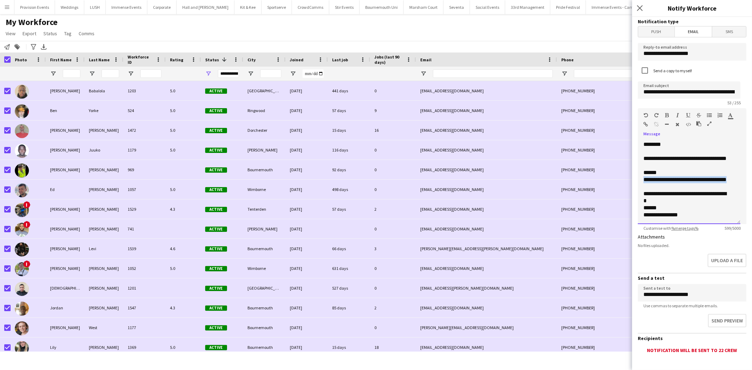
drag, startPoint x: 663, startPoint y: 184, endPoint x: 638, endPoint y: 178, distance: 26.2
click at [638, 178] on div "**********" at bounding box center [689, 182] width 103 height 85
click at [646, 119] on div at bounding box center [653, 116] width 21 height 8
click at [646, 124] on icon "button" at bounding box center [646, 124] width 5 height 5
copy span "**********"
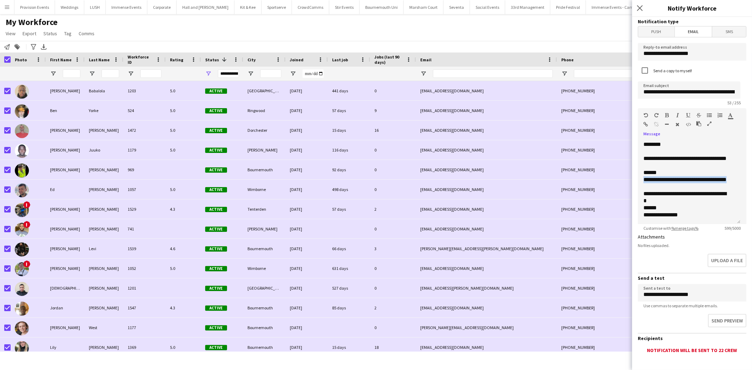
click at [647, 124] on icon "button" at bounding box center [646, 124] width 5 height 5
drag, startPoint x: 664, startPoint y: 153, endPoint x: 642, endPoint y: 151, distance: 22.3
click at [642, 151] on div "**********" at bounding box center [689, 182] width 103 height 85
drag, startPoint x: 671, startPoint y: 159, endPoint x: 640, endPoint y: 152, distance: 31.4
click at [640, 152] on div "**********" at bounding box center [689, 182] width 103 height 85
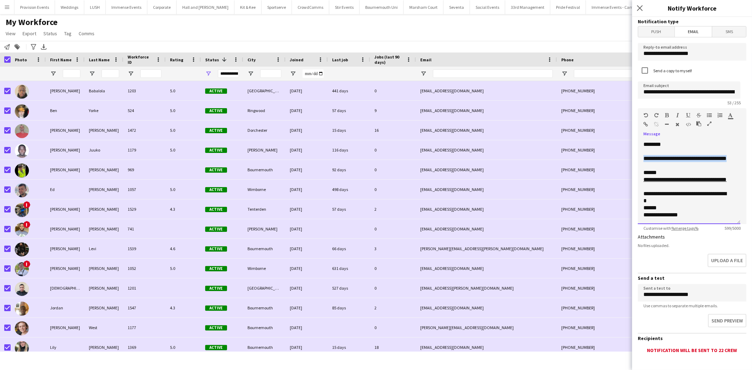
copy span "**********"
click at [645, 123] on icon "button" at bounding box center [646, 124] width 5 height 5
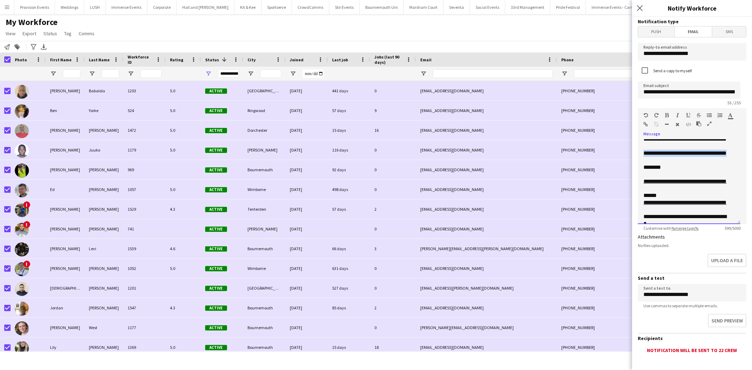
drag, startPoint x: 667, startPoint y: 183, endPoint x: 642, endPoint y: 175, distance: 25.8
click at [642, 175] on div "**********" at bounding box center [689, 182] width 103 height 85
copy span "**********"
click at [646, 121] on div "Standard Heading 1 Heading 2 Heading 3 Heading 4 Heading 5 Heading 6 Heading 7 …" at bounding box center [692, 121] width 109 height 26
click at [646, 122] on icon "button" at bounding box center [646, 124] width 5 height 5
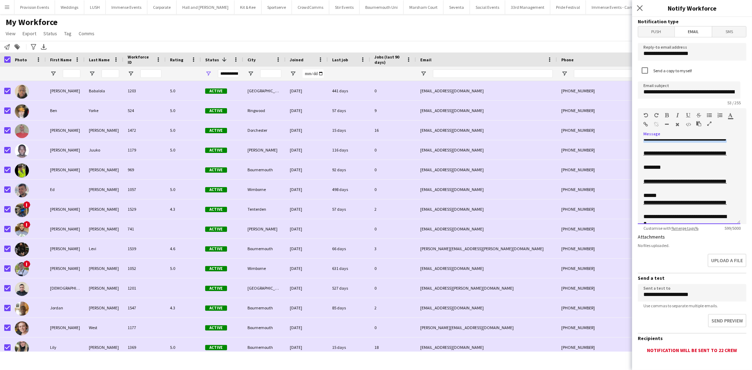
drag, startPoint x: 673, startPoint y: 158, endPoint x: 640, endPoint y: 153, distance: 33.1
click at [640, 153] on div "**********" at bounding box center [689, 182] width 103 height 85
copy span "**********"
click at [646, 124] on icon "button" at bounding box center [646, 124] width 5 height 5
click at [731, 321] on button "Send preview" at bounding box center [726, 321] width 40 height 15
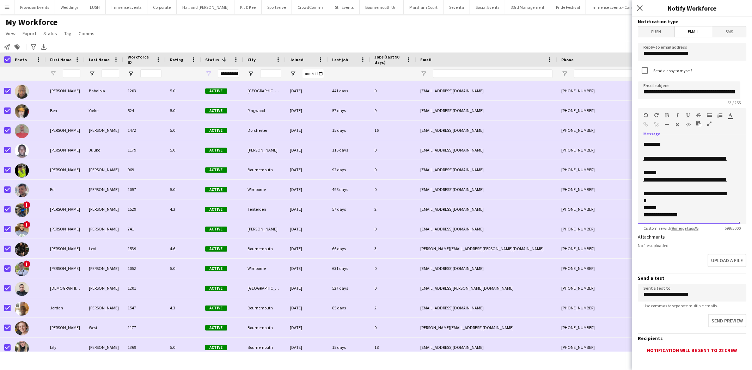
scroll to position [36, 0]
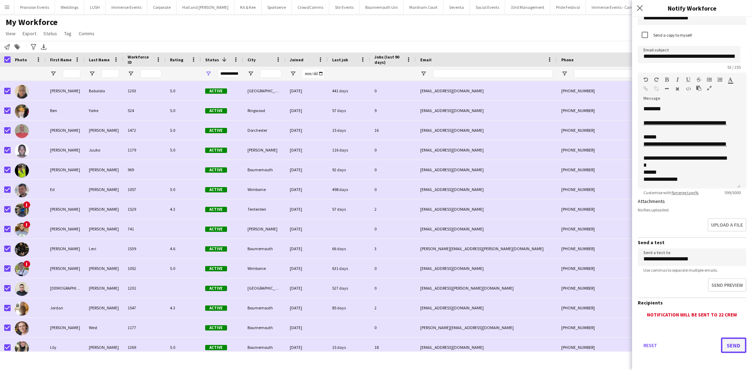
click at [729, 339] on button "Send" at bounding box center [733, 346] width 25 height 16
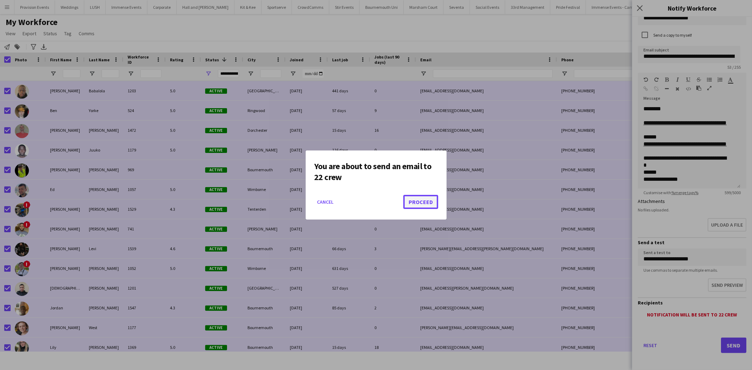
click at [424, 204] on button "Proceed" at bounding box center [420, 202] width 35 height 14
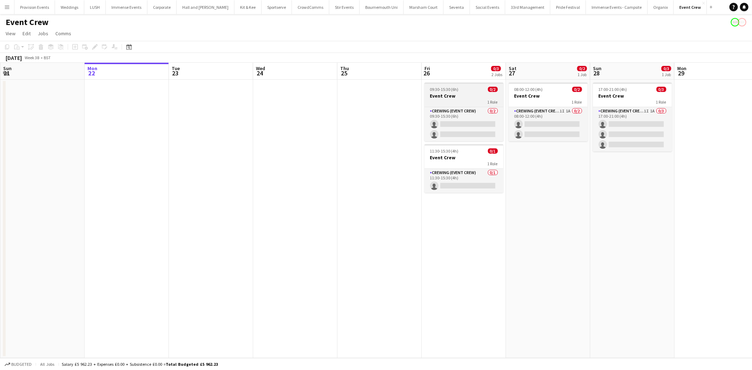
click at [477, 103] on div "1 Role" at bounding box center [463, 102] width 79 height 6
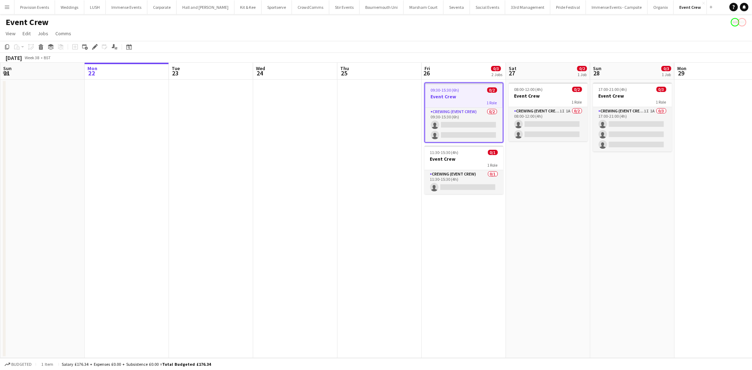
click at [96, 45] on icon at bounding box center [97, 45] width 2 height 2
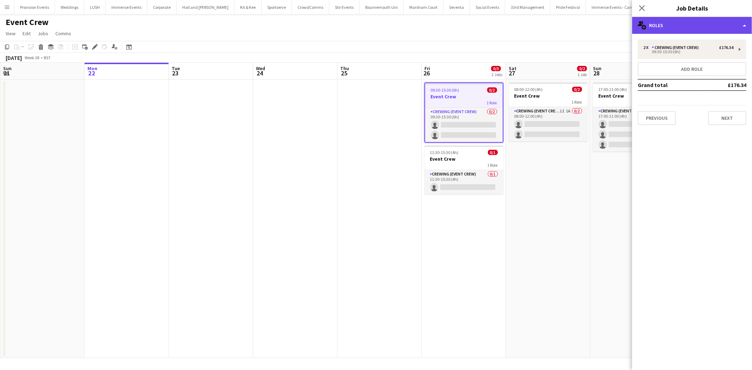
click at [717, 21] on div "multiple-users-add Roles" at bounding box center [692, 25] width 120 height 17
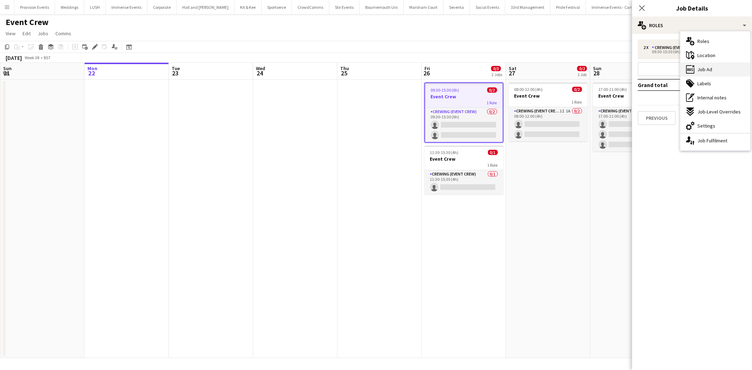
click at [707, 72] on span "Job Ad" at bounding box center [704, 69] width 15 height 6
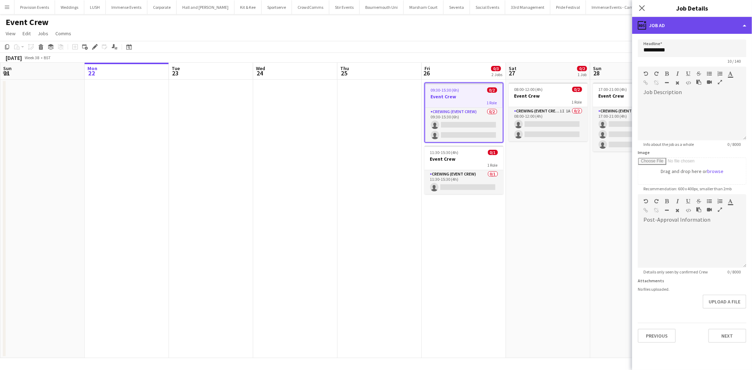
click at [702, 27] on div "ads-window Job Ad" at bounding box center [692, 25] width 120 height 17
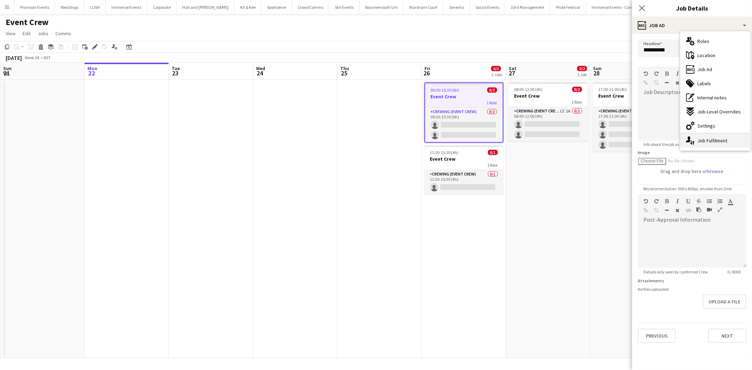
click at [708, 138] on div "single-neutral-actions-up-down Job Fulfilment" at bounding box center [715, 141] width 70 height 14
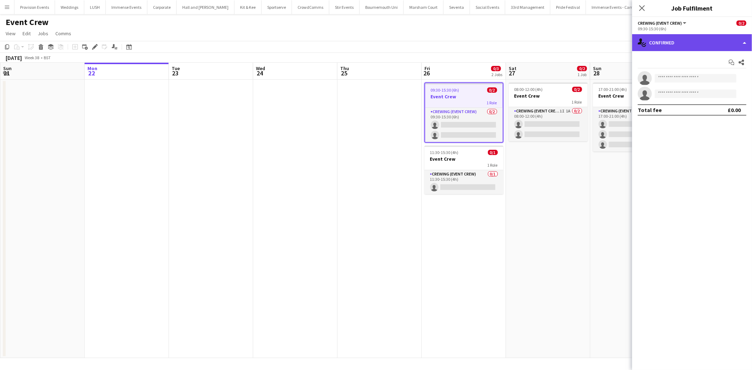
click at [661, 44] on div "single-neutral-actions-check-2 Confirmed" at bounding box center [692, 42] width 120 height 17
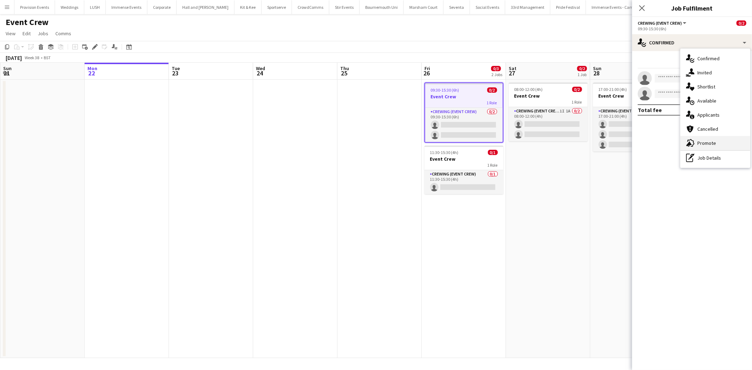
click at [710, 143] on span "Promote" at bounding box center [706, 143] width 19 height 6
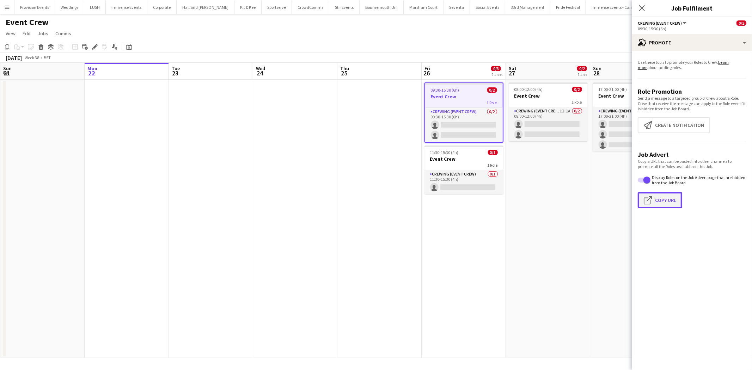
click at [667, 199] on button "Click to copy URL Copy Url" at bounding box center [660, 200] width 44 height 16
click at [476, 166] on div "1 Role" at bounding box center [463, 165] width 79 height 6
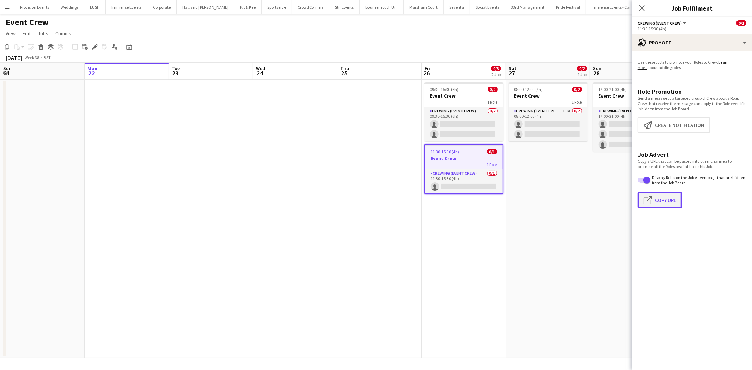
click at [655, 203] on button "Click to copy URL Copy Url" at bounding box center [660, 200] width 44 height 16
click at [556, 99] on div "1 Role" at bounding box center [548, 102] width 79 height 6
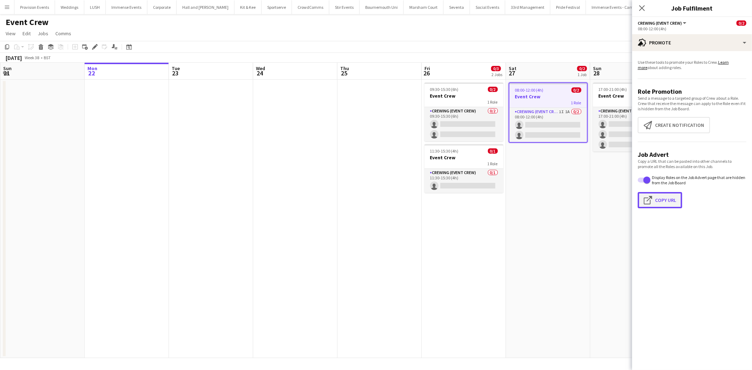
click at [665, 197] on button "Click to copy URL Copy Url" at bounding box center [660, 200] width 44 height 16
click at [612, 87] on span "17:00-21:00 (4h)" at bounding box center [612, 89] width 29 height 5
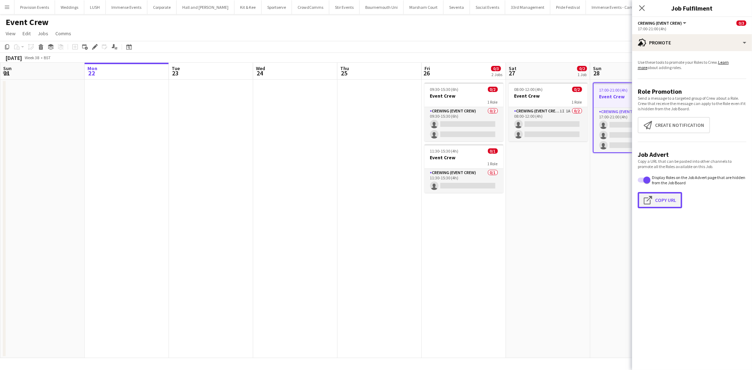
click at [656, 192] on button "Click to copy URL Copy Url" at bounding box center [660, 200] width 44 height 16
type textarea "**********"
click at [666, 122] on button "Create notification Create notification" at bounding box center [674, 125] width 72 height 16
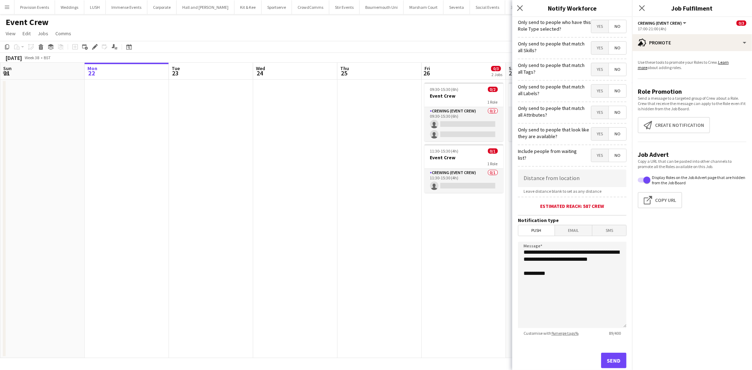
click at [285, 202] on app-date-cell at bounding box center [295, 219] width 84 height 278
